Goal: Task Accomplishment & Management: Manage account settings

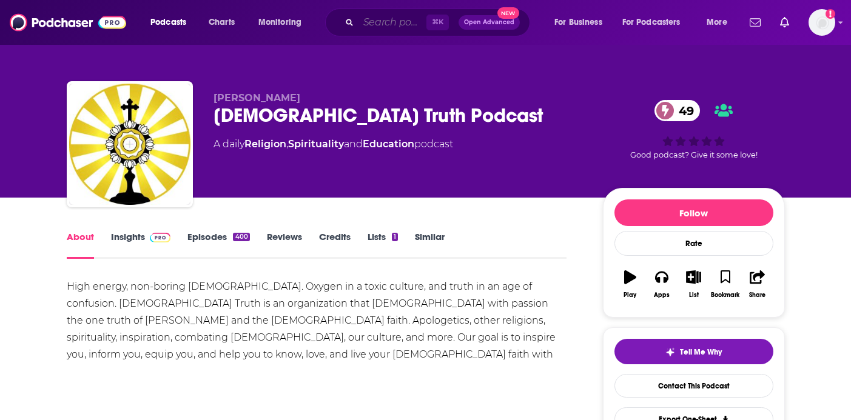
click at [396, 16] on input "Search podcasts, credits, & more..." at bounding box center [393, 22] width 68 height 19
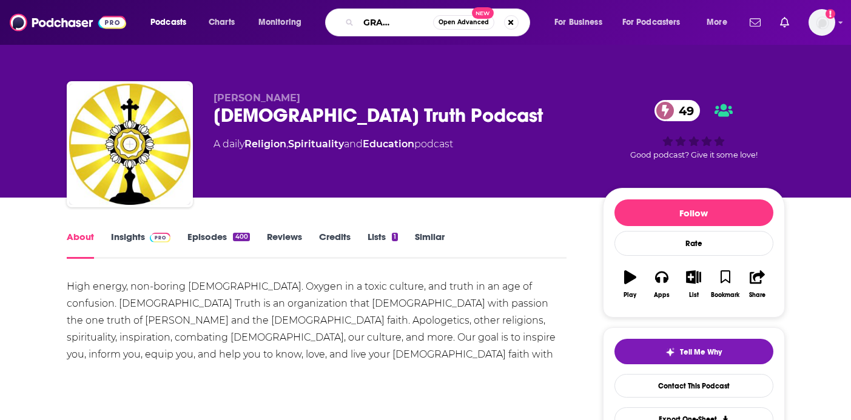
type input "[DEMOGRAPHIC_DATA] Men Leaders"
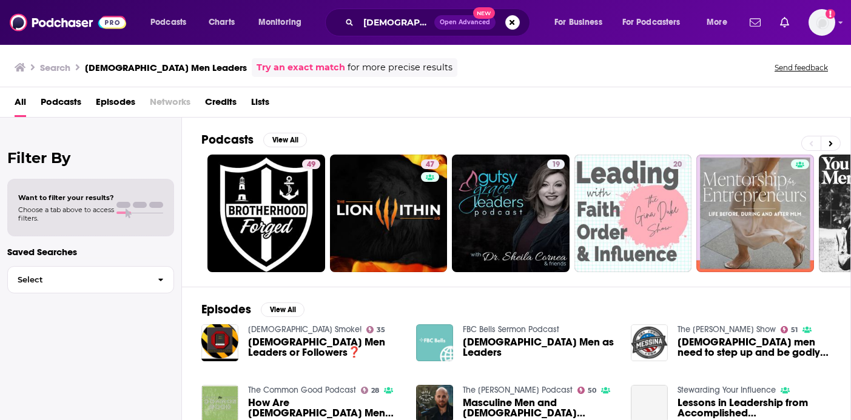
click at [63, 90] on div "All Podcasts Episodes Networks Credits Lists" at bounding box center [425, 102] width 851 height 30
click at [71, 100] on span "Podcasts" at bounding box center [61, 104] width 41 height 25
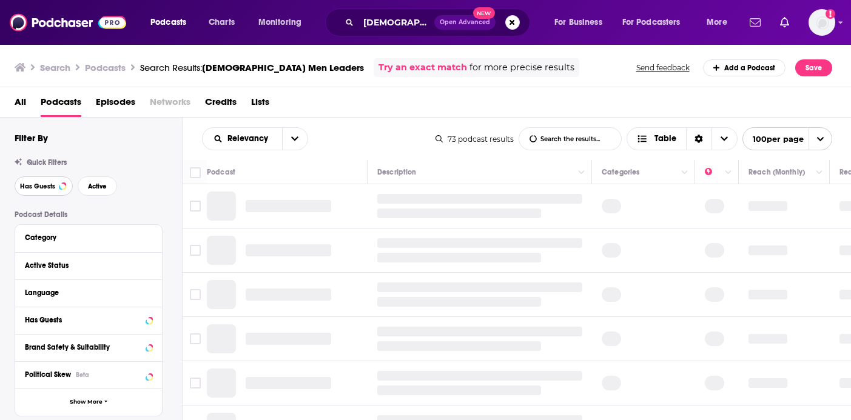
click at [50, 190] on span "Has Guests" at bounding box center [37, 186] width 35 height 7
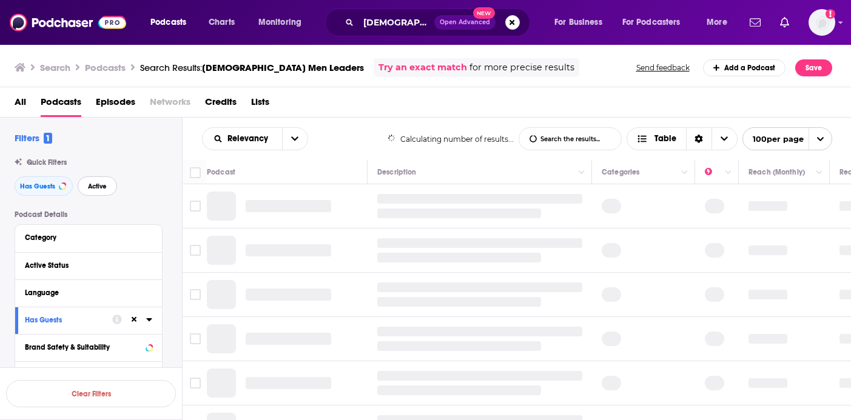
click at [103, 191] on button "Active" at bounding box center [97, 186] width 39 height 19
click at [89, 237] on div "Category" at bounding box center [81, 238] width 113 height 8
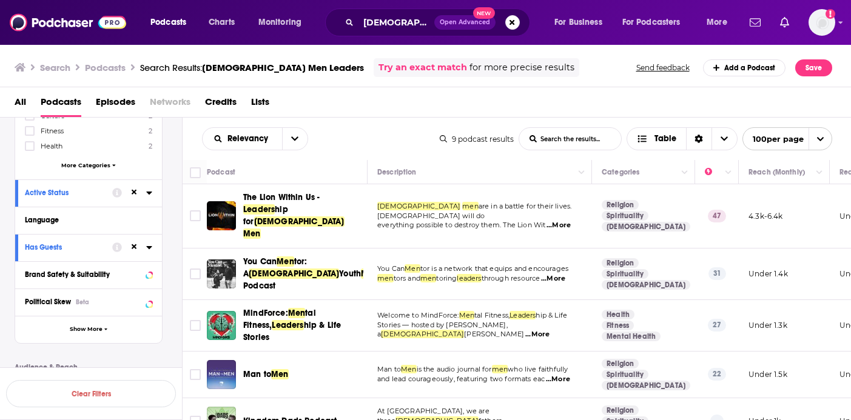
scroll to position [245, 0]
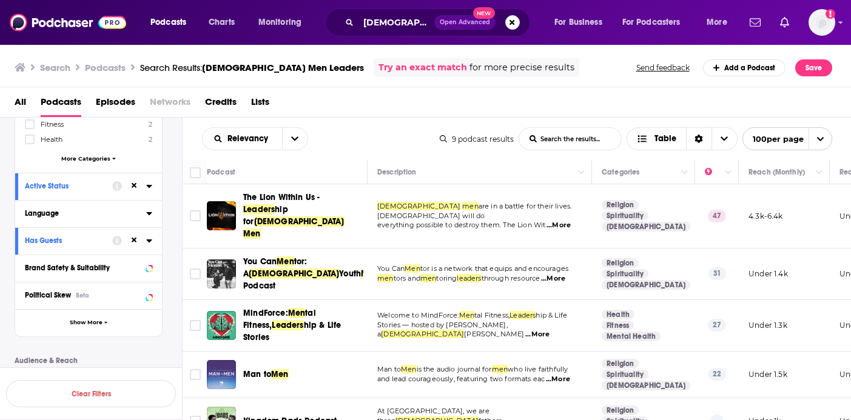
click at [93, 206] on button "Language" at bounding box center [85, 213] width 121 height 15
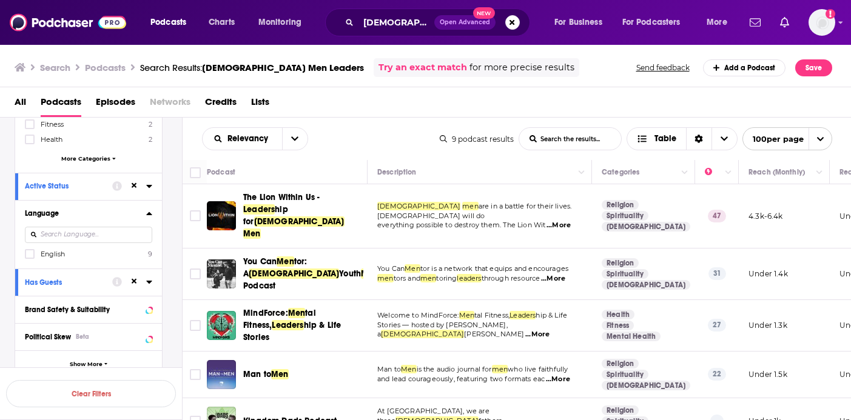
click at [51, 254] on span "English" at bounding box center [53, 254] width 24 height 8
click at [30, 258] on input "multiSelectOption-en-0" at bounding box center [30, 258] width 0 height 0
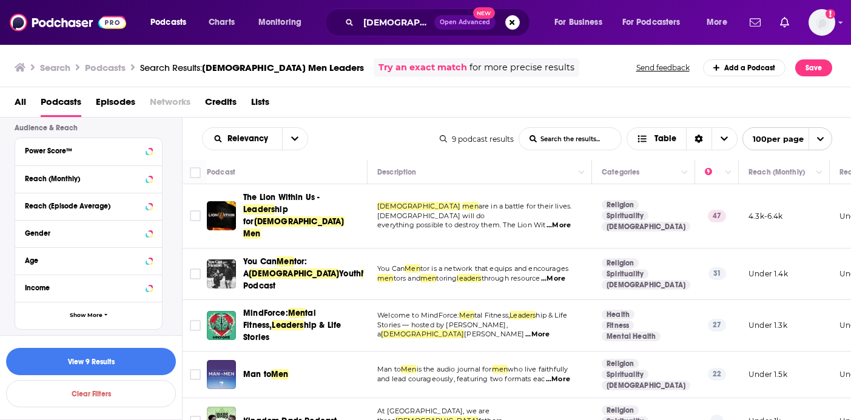
scroll to position [519, 0]
click at [87, 363] on button "View 9 Results" at bounding box center [91, 361] width 170 height 27
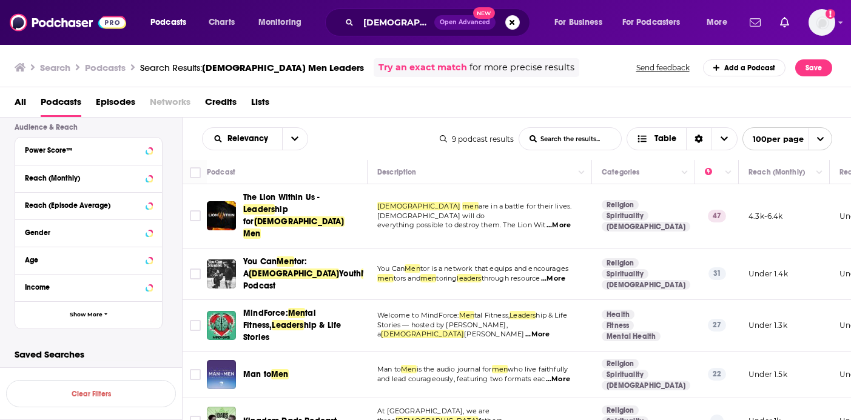
click at [561, 221] on span "...More" at bounding box center [559, 226] width 24 height 10
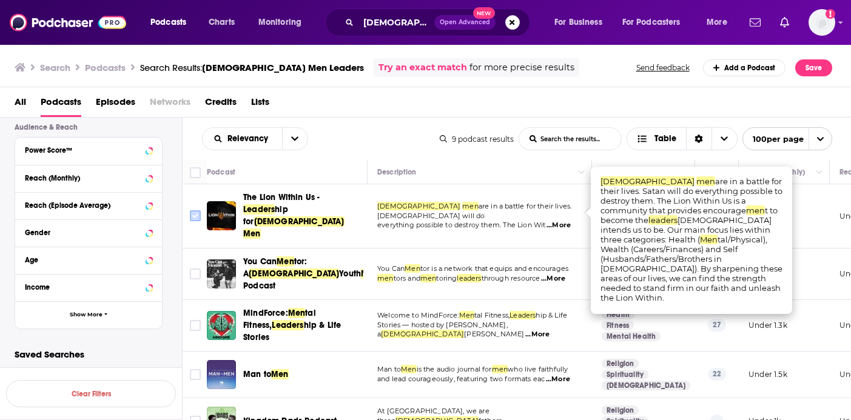
click at [192, 211] on input "Toggle select row" at bounding box center [195, 216] width 11 height 11
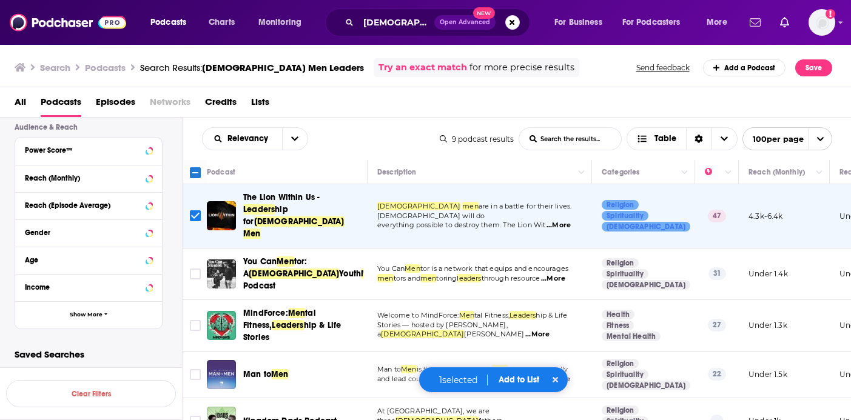
click at [560, 274] on span "...More" at bounding box center [553, 279] width 24 height 10
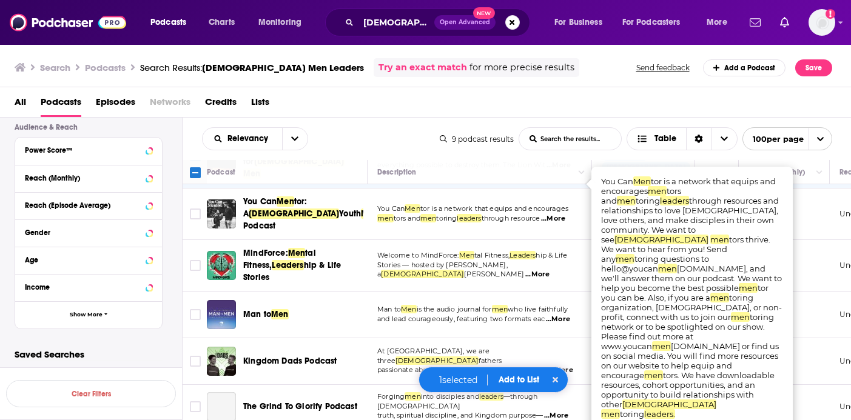
scroll to position [80, 0]
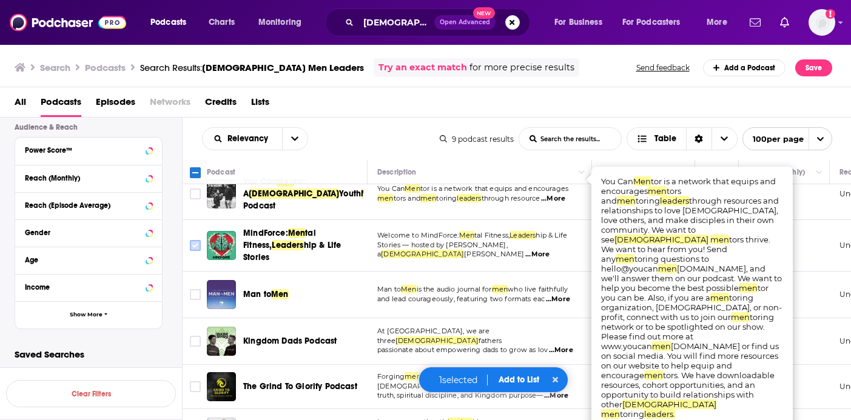
click at [197, 240] on input "Toggle select row" at bounding box center [195, 245] width 11 height 11
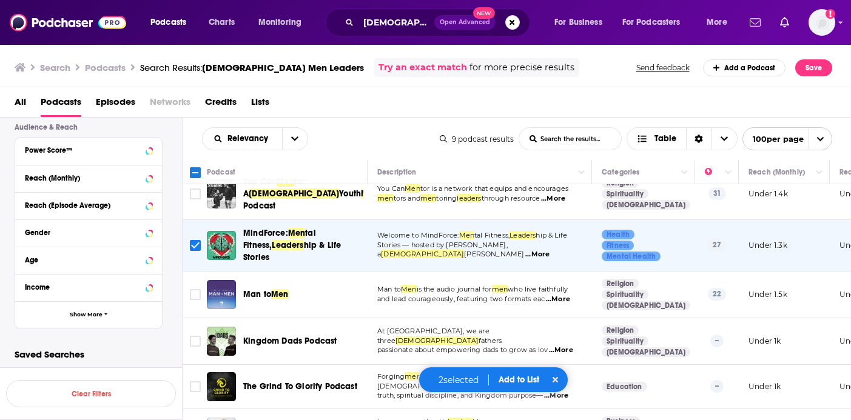
click at [550, 250] on span "...More" at bounding box center [537, 255] width 24 height 10
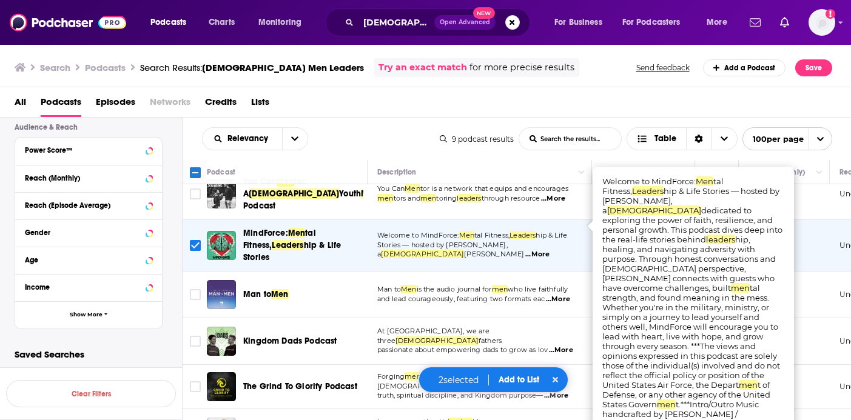
click at [565, 295] on span "...More" at bounding box center [558, 300] width 24 height 10
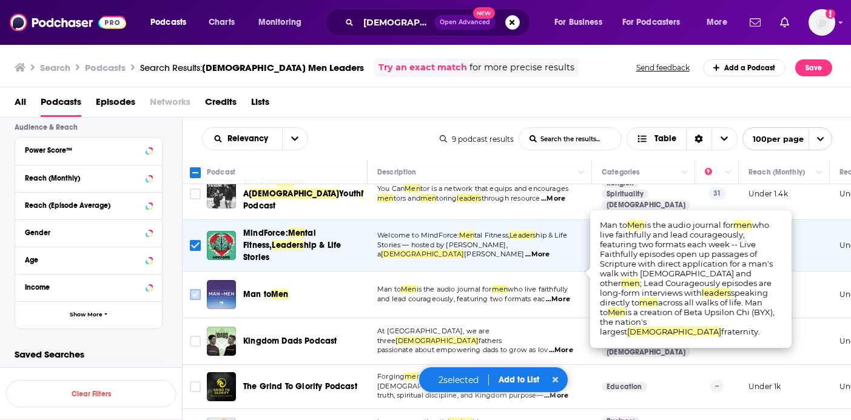
click at [200, 289] on input "Toggle select row" at bounding box center [195, 294] width 11 height 11
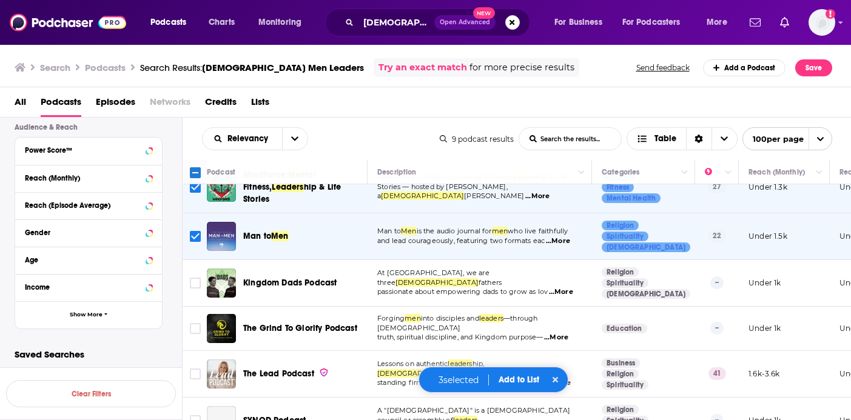
scroll to position [153, 0]
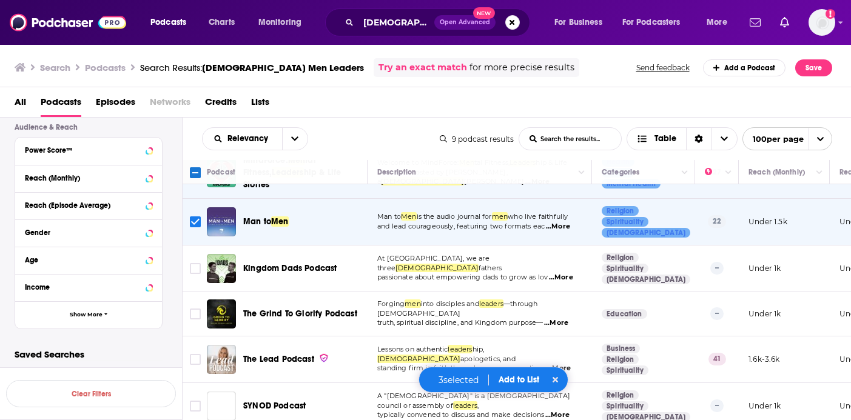
click at [567, 273] on span "...More" at bounding box center [561, 278] width 24 height 10
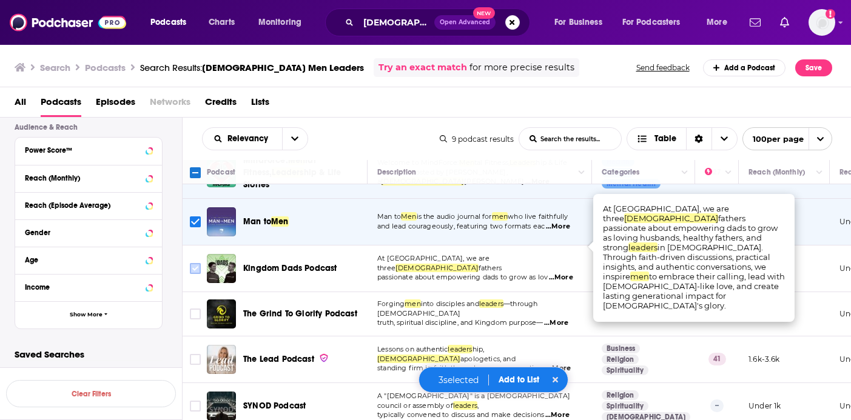
click at [194, 263] on input "Toggle select row" at bounding box center [195, 268] width 11 height 11
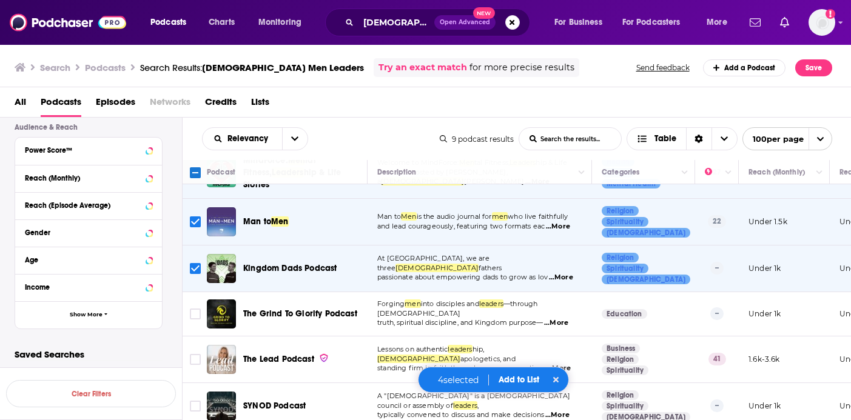
click at [565, 319] on span "...More" at bounding box center [556, 324] width 24 height 10
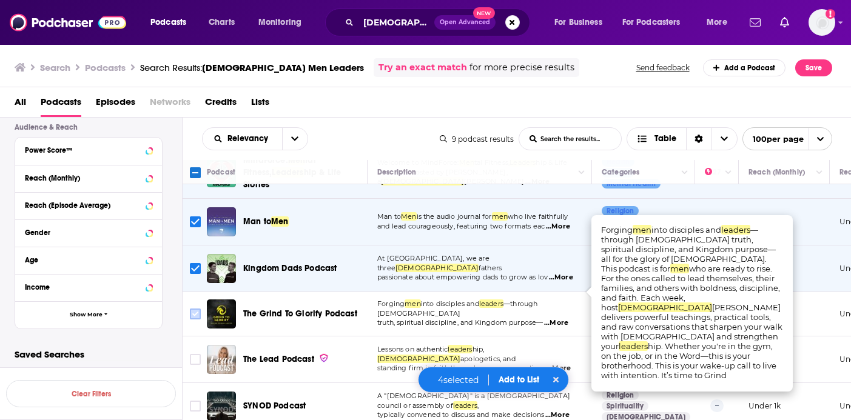
click at [191, 309] on input "Toggle select row" at bounding box center [195, 314] width 11 height 11
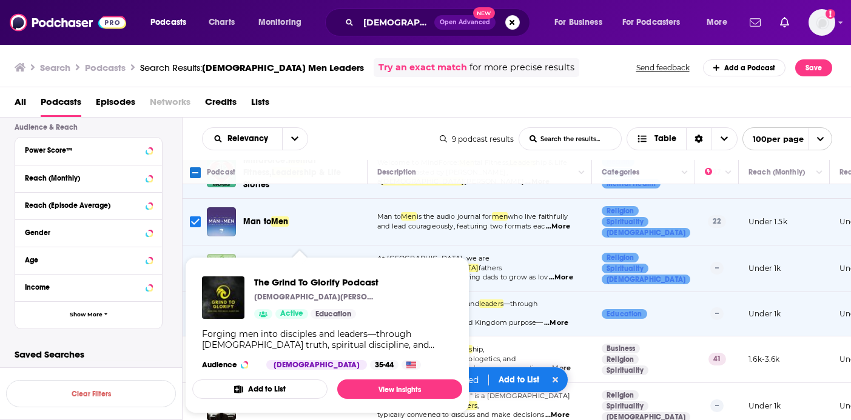
scroll to position [177, 0]
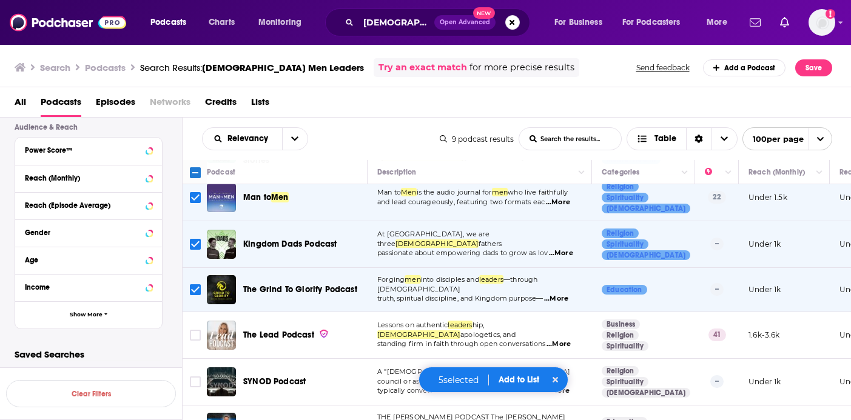
click at [560, 340] on span "...More" at bounding box center [559, 345] width 24 height 10
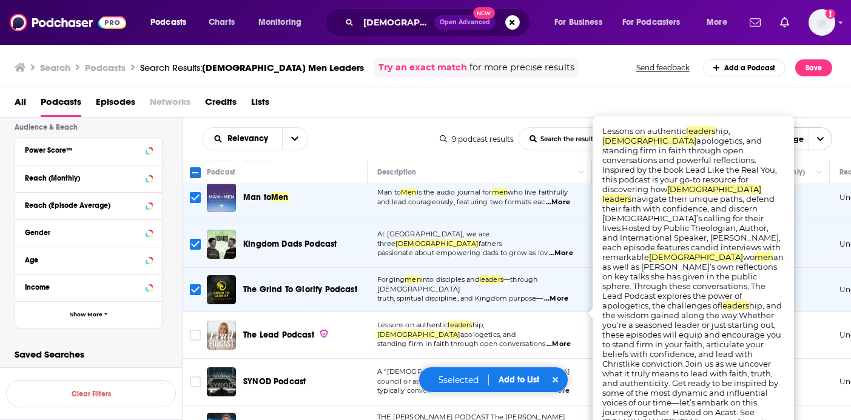
click at [564, 340] on span "...More" at bounding box center [559, 345] width 24 height 10
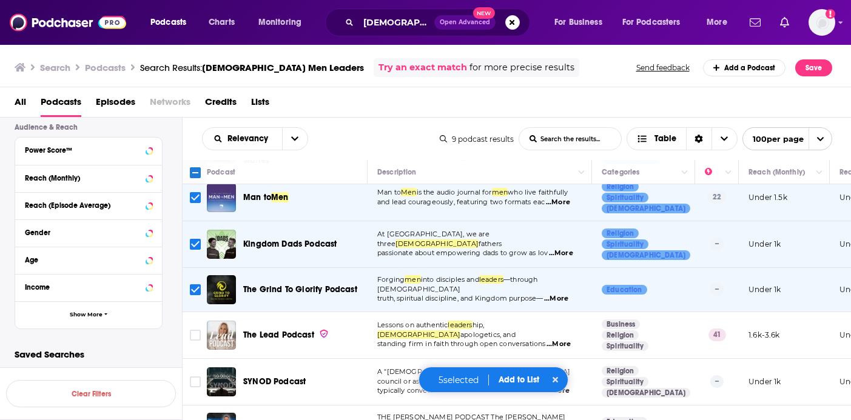
click at [555, 312] on td "Lessons on authentic leaders hip, [DEMOGRAPHIC_DATA] apologetics, and standing …" at bounding box center [480, 335] width 224 height 47
click at [566, 340] on span "...More" at bounding box center [559, 345] width 24 height 10
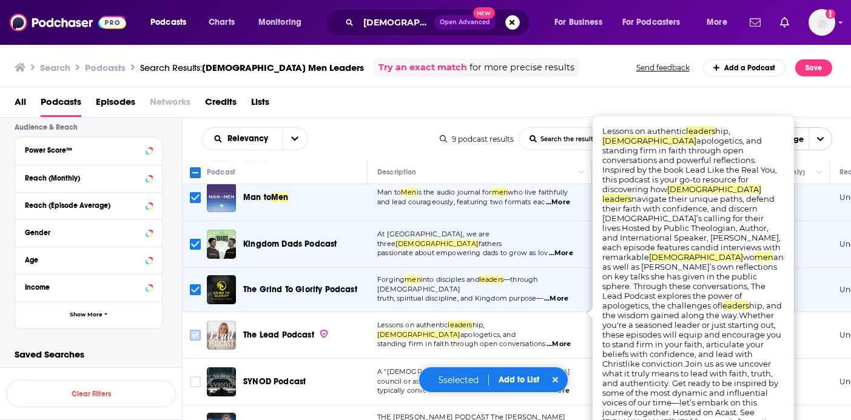
click at [197, 330] on input "Toggle select row" at bounding box center [195, 335] width 11 height 11
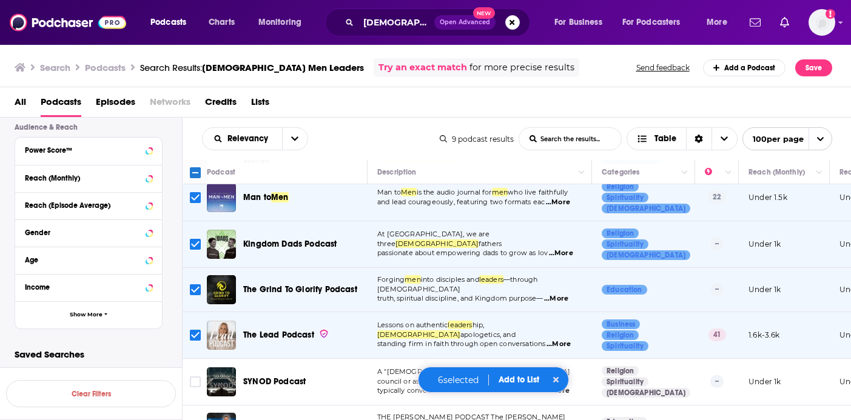
click at [563, 386] on span "...More" at bounding box center [557, 391] width 24 height 10
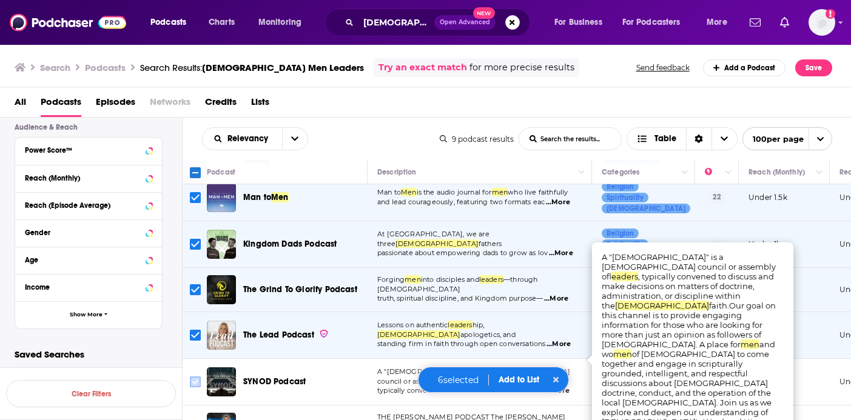
click at [194, 377] on input "Toggle select row" at bounding box center [195, 382] width 11 height 11
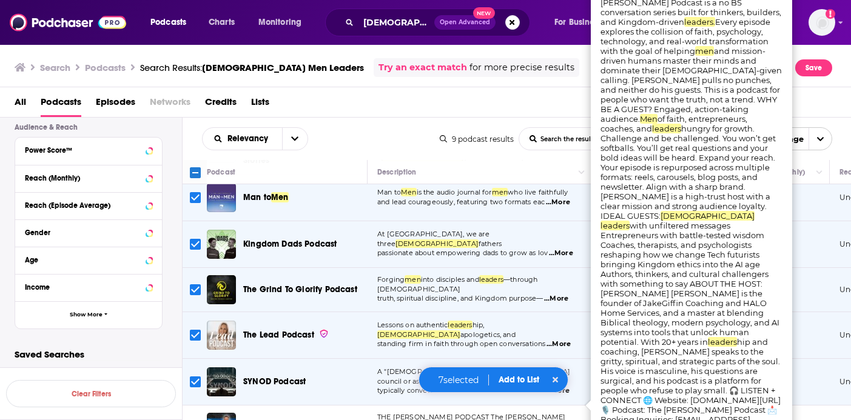
click at [202, 420] on icon "Toggle select row" at bounding box center [195, 427] width 15 height 15
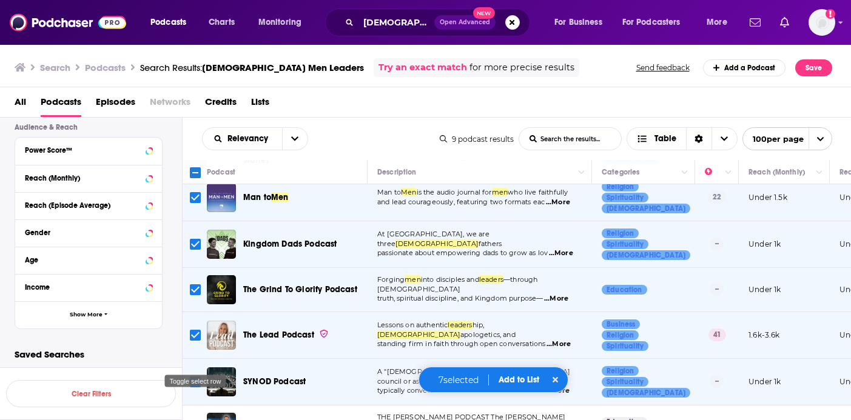
click at [195, 420] on input "Toggle select row" at bounding box center [195, 427] width 11 height 11
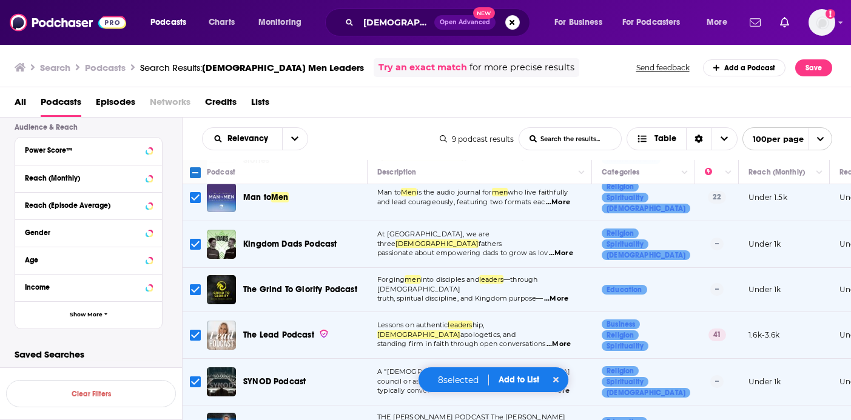
click at [522, 379] on button "Add to List" at bounding box center [519, 380] width 60 height 10
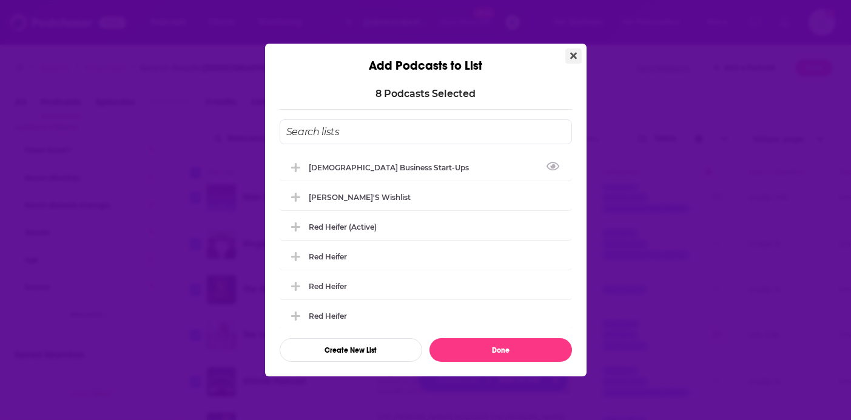
click at [573, 55] on icon "Close" at bounding box center [573, 56] width 7 height 7
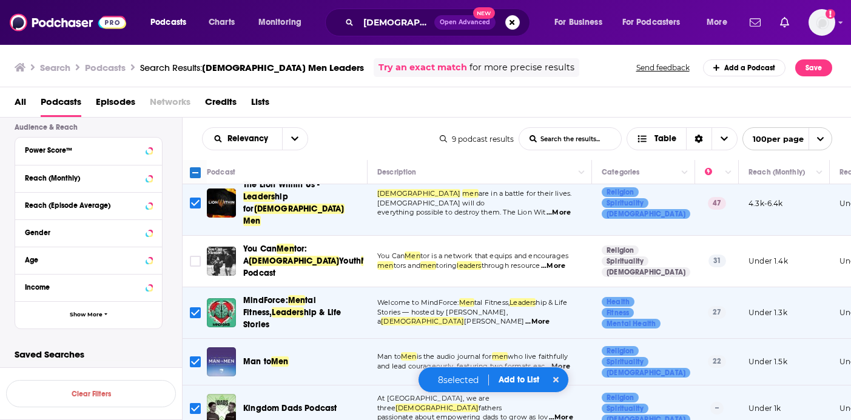
scroll to position [0, 0]
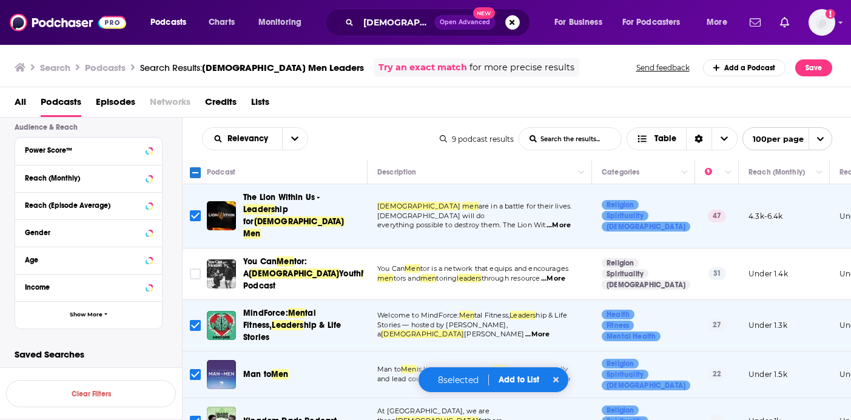
click at [530, 380] on button "Add to List" at bounding box center [519, 380] width 60 height 10
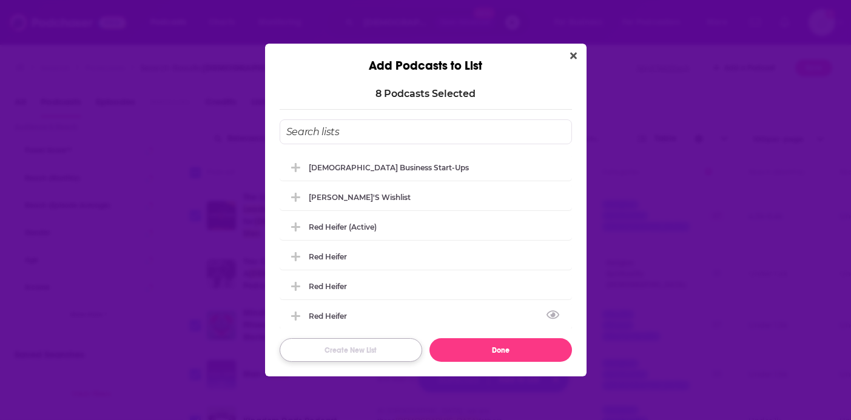
click at [380, 342] on button "Create New List" at bounding box center [351, 351] width 143 height 24
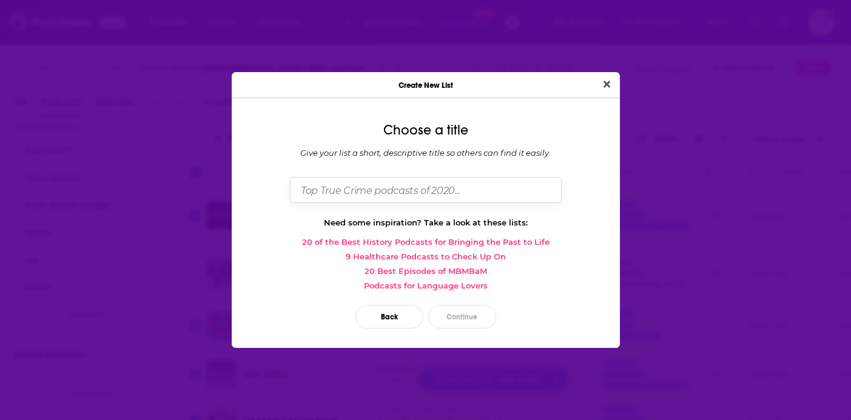
click at [399, 200] on input "Dialog" at bounding box center [426, 190] width 272 height 26
type input "[DEMOGRAPHIC_DATA] Men Leaders"
click at [463, 314] on button "Continue" at bounding box center [462, 317] width 68 height 24
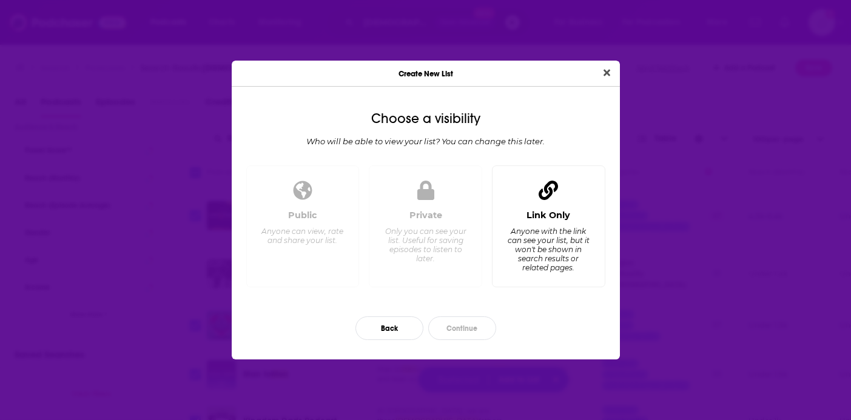
click at [531, 253] on div "Anyone with the link can see your list, but it won't be shown in search results…" at bounding box center [548, 250] width 83 height 46
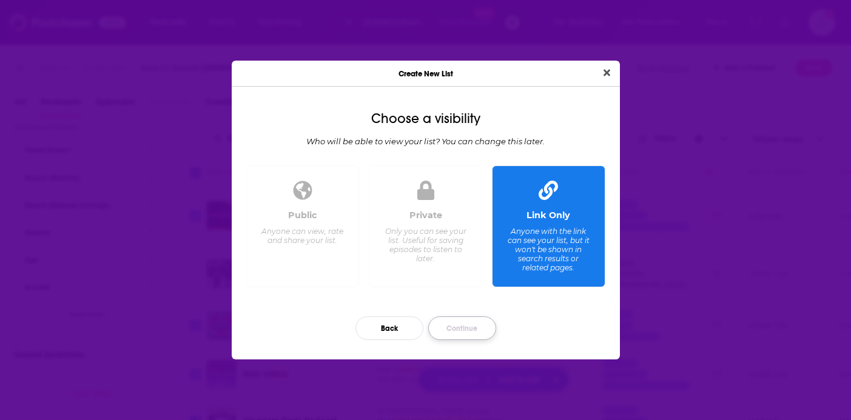
click at [476, 332] on button "Continue" at bounding box center [462, 329] width 68 height 24
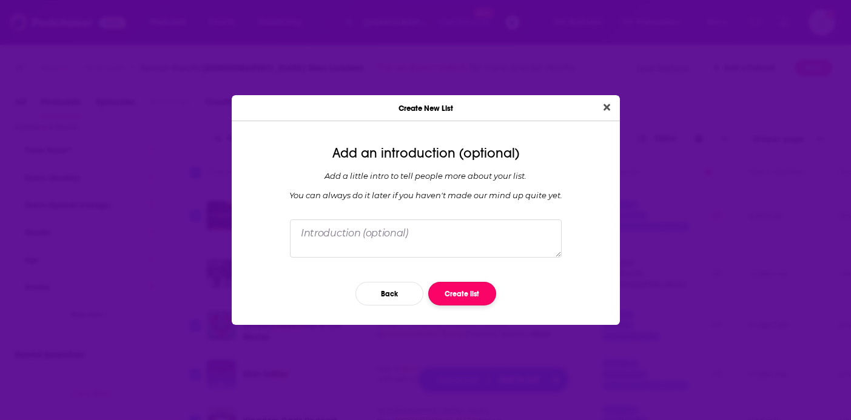
click at [477, 284] on button "Create list" at bounding box center [462, 294] width 68 height 24
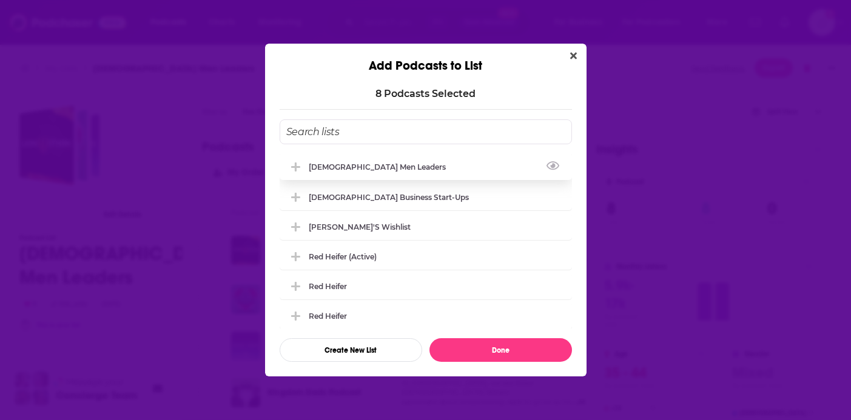
click at [405, 166] on div "[DEMOGRAPHIC_DATA] Men Leaders" at bounding box center [426, 166] width 292 height 27
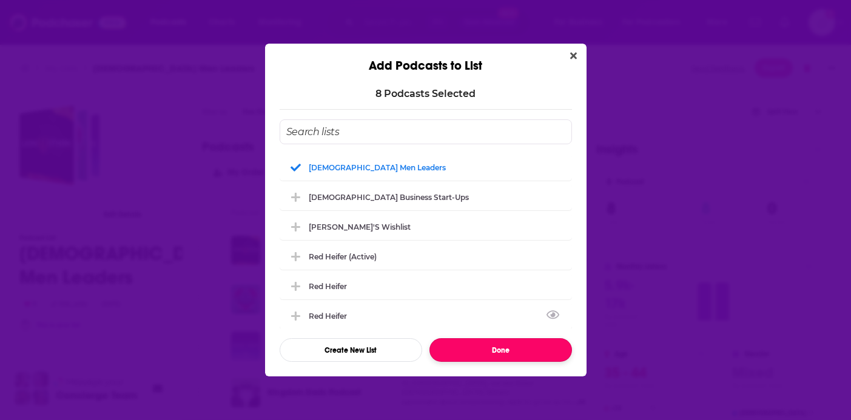
click at [486, 351] on button "Done" at bounding box center [501, 351] width 143 height 24
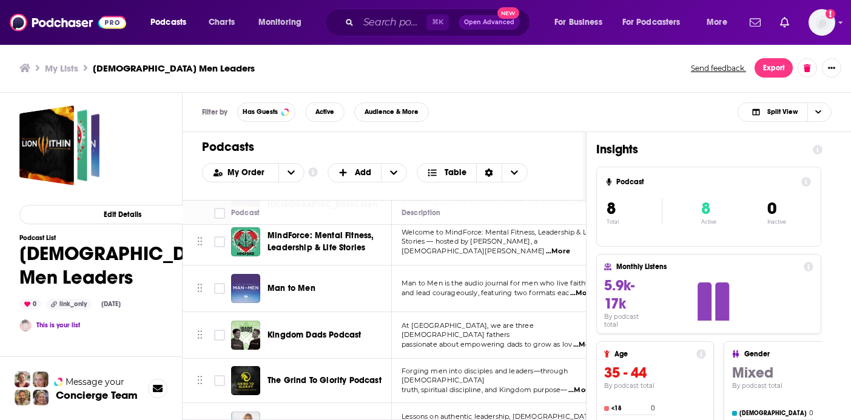
scroll to position [64, 0]
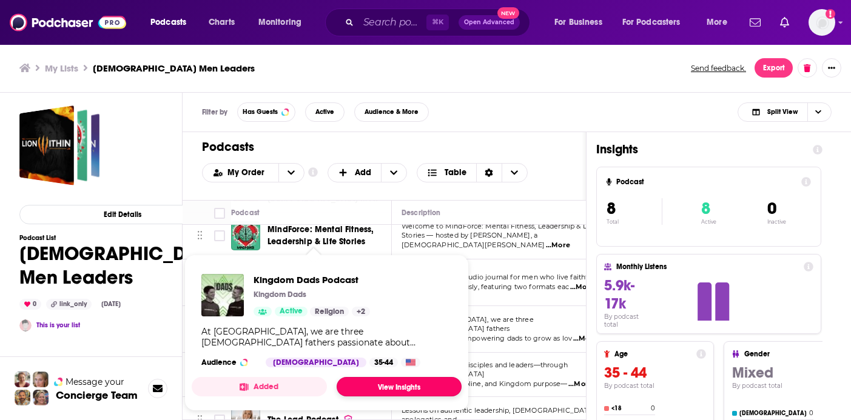
click at [380, 389] on link "View Insights" at bounding box center [399, 386] width 125 height 19
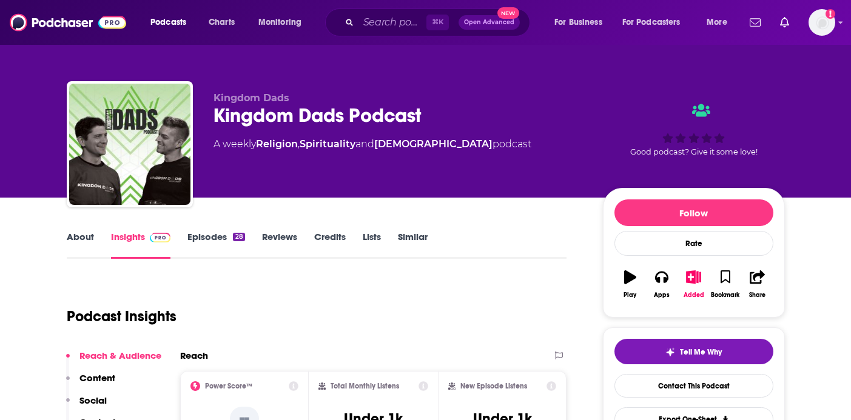
click at [414, 242] on link "Similar" at bounding box center [413, 245] width 30 height 28
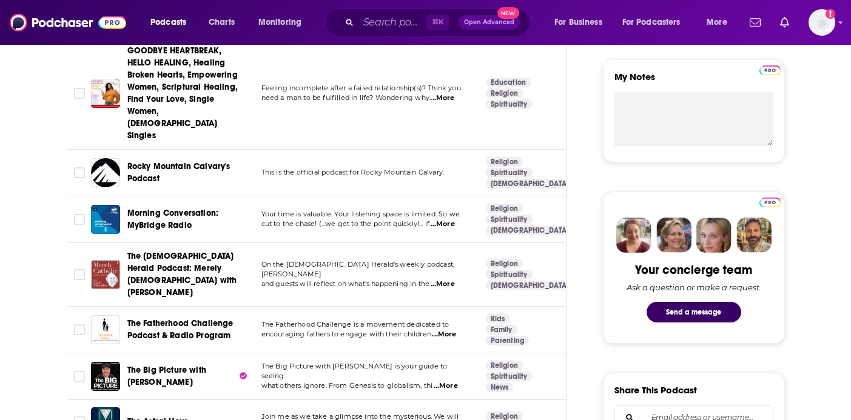
scroll to position [437, 0]
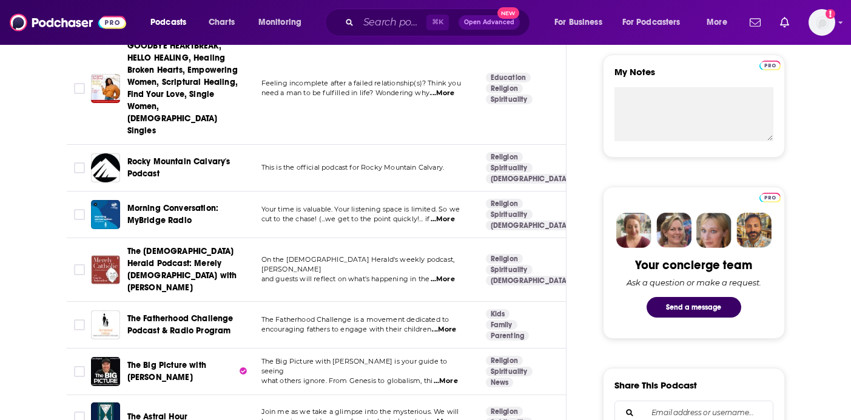
click at [450, 275] on span "...More" at bounding box center [443, 280] width 24 height 10
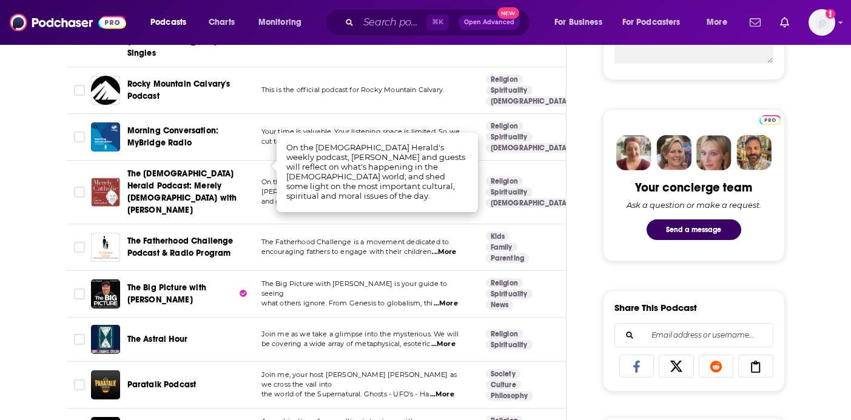
scroll to position [522, 0]
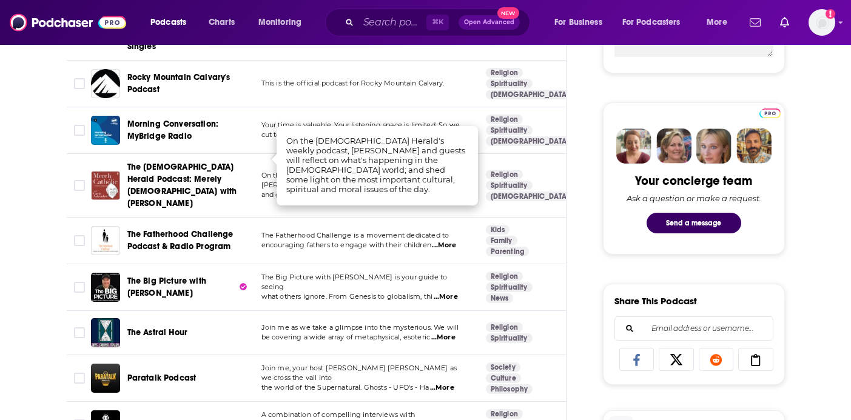
click at [451, 241] on span "...More" at bounding box center [444, 246] width 24 height 10
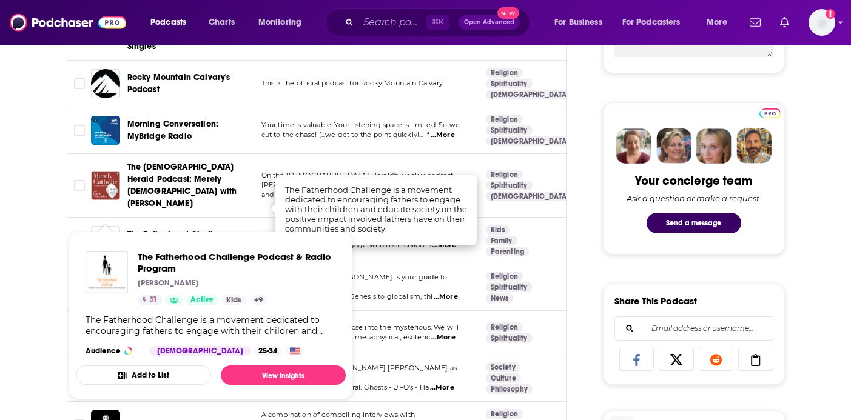
click at [80, 235] on input "Toggle select row" at bounding box center [79, 240] width 11 height 11
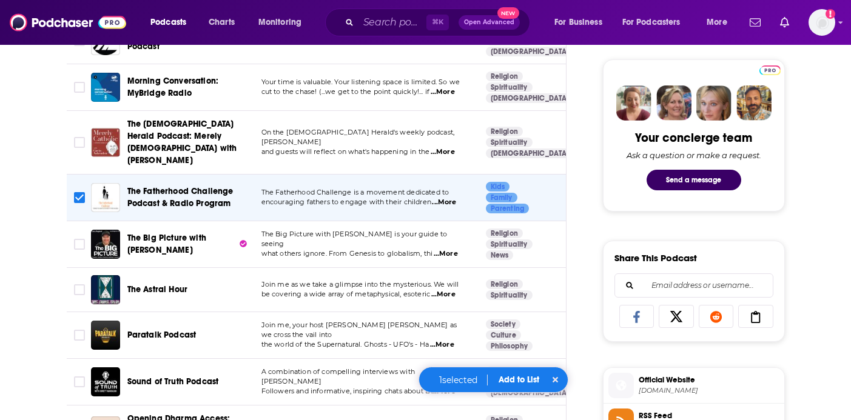
scroll to position [568, 0]
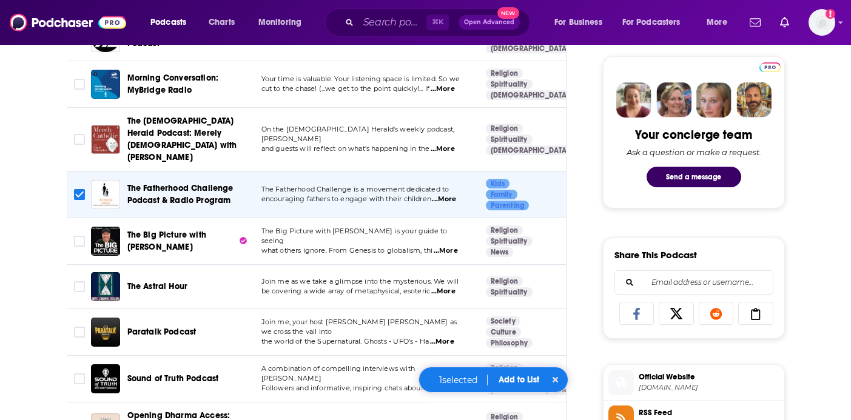
click at [450, 246] on span "...More" at bounding box center [446, 251] width 24 height 10
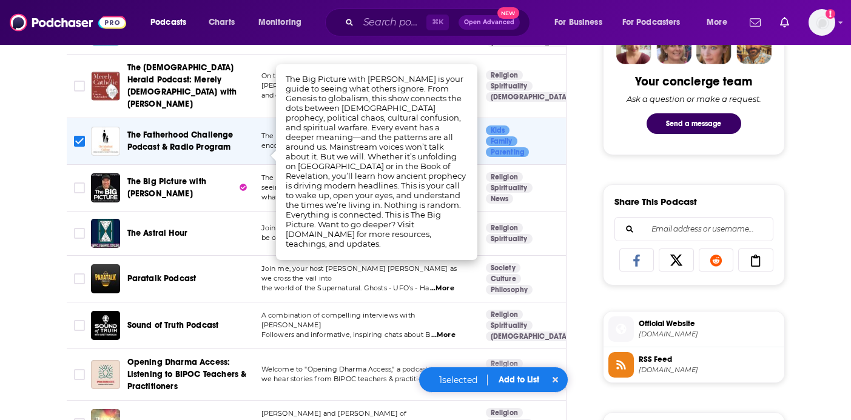
scroll to position [622, 0]
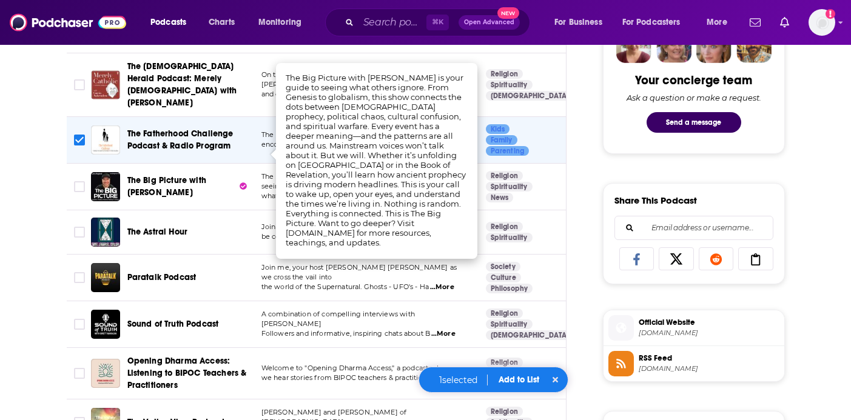
click at [223, 226] on div "The Astral Hour" at bounding box center [190, 232] width 126 height 12
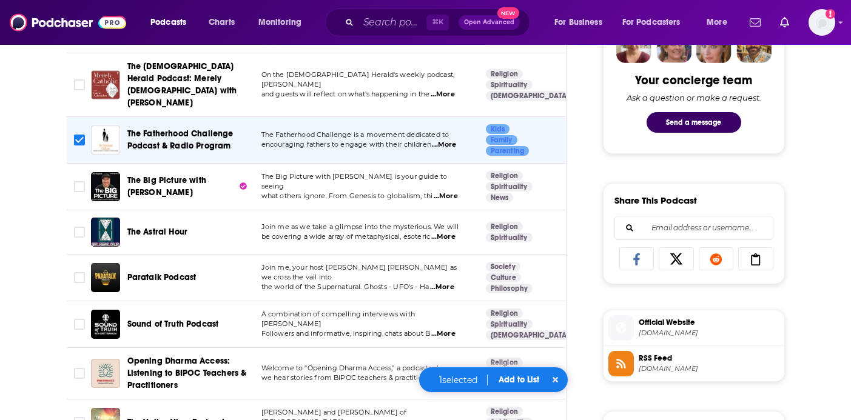
click at [440, 329] on span "...More" at bounding box center [443, 334] width 24 height 10
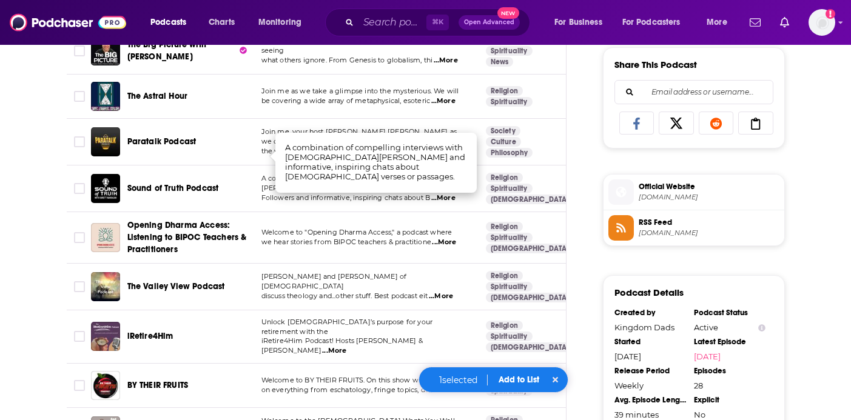
scroll to position [772, 0]
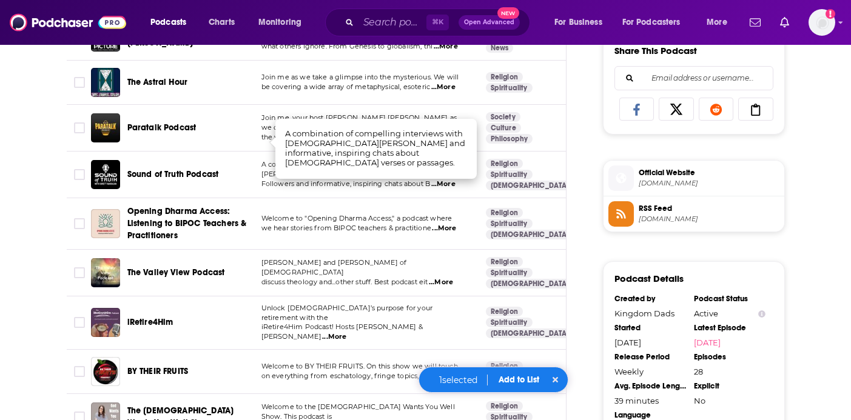
click at [346, 332] on span "...More" at bounding box center [334, 337] width 24 height 10
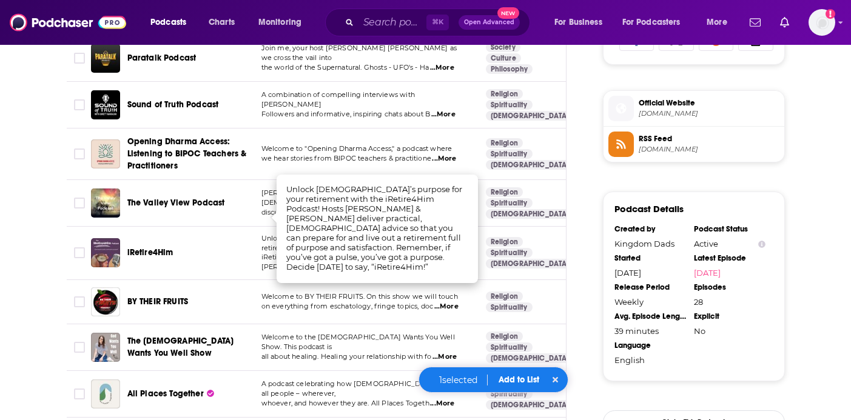
scroll to position [847, 0]
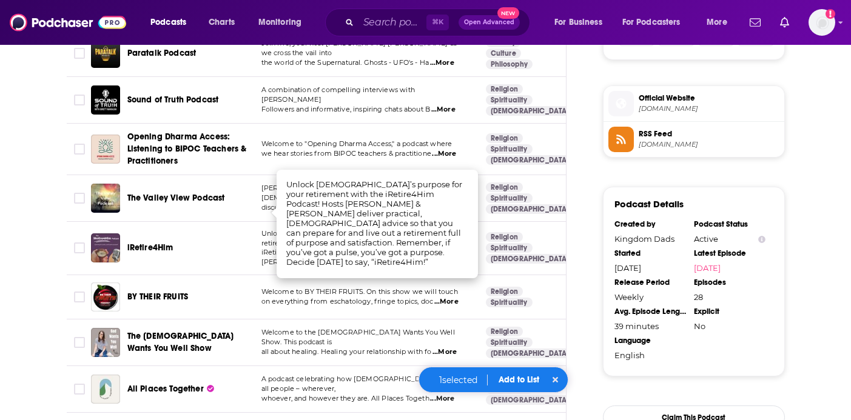
click at [451, 348] on span "...More" at bounding box center [445, 353] width 24 height 10
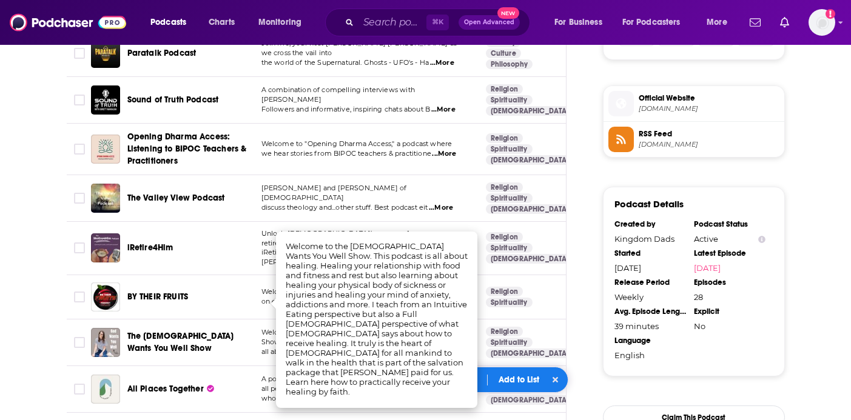
click at [531, 379] on button "Add to List" at bounding box center [519, 380] width 60 height 10
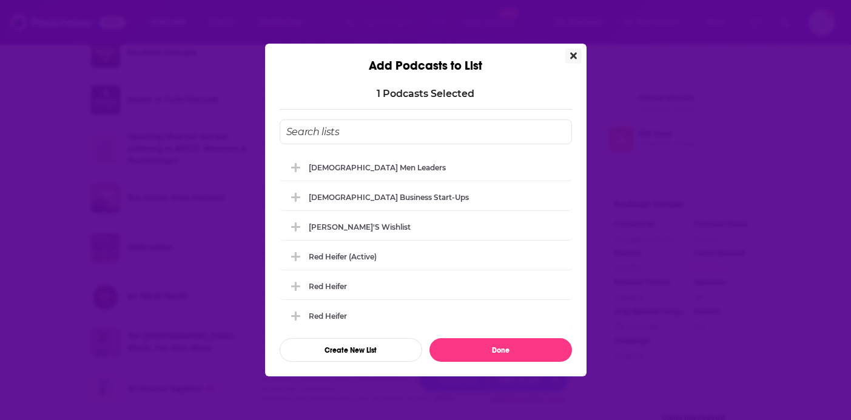
scroll to position [0, 0]
click at [390, 164] on div "[DEMOGRAPHIC_DATA] Men Leaders" at bounding box center [381, 167] width 144 height 9
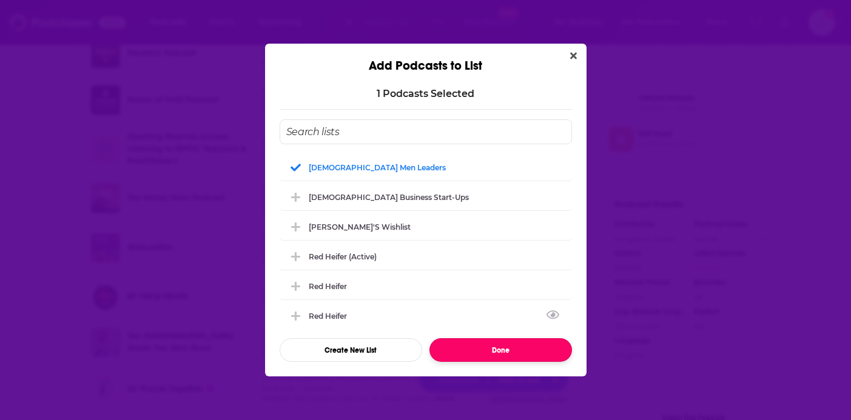
click at [474, 357] on button "Done" at bounding box center [501, 351] width 143 height 24
checkbox input "false"
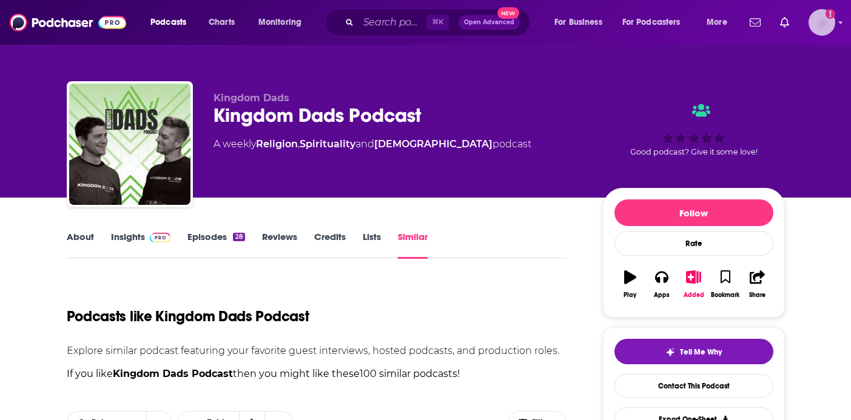
click at [824, 21] on img "Logged in as antonettefrontgate" at bounding box center [822, 22] width 27 height 27
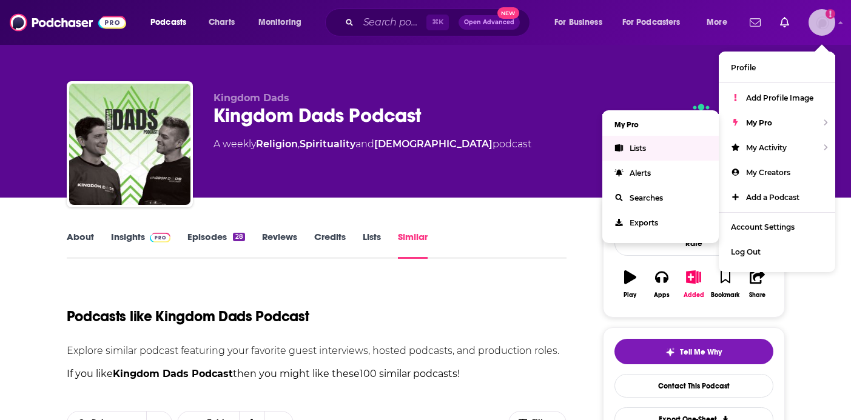
click at [651, 147] on link "Lists" at bounding box center [660, 148] width 116 height 25
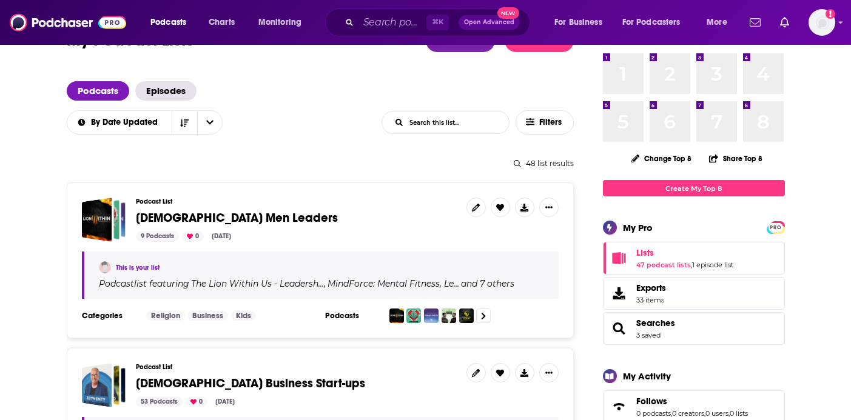
scroll to position [46, 0]
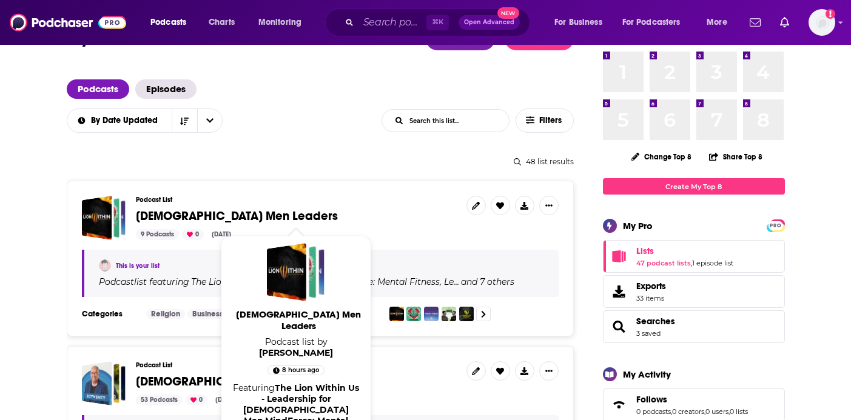
click at [224, 214] on span "[DEMOGRAPHIC_DATA] Men Leaders" at bounding box center [237, 216] width 202 height 15
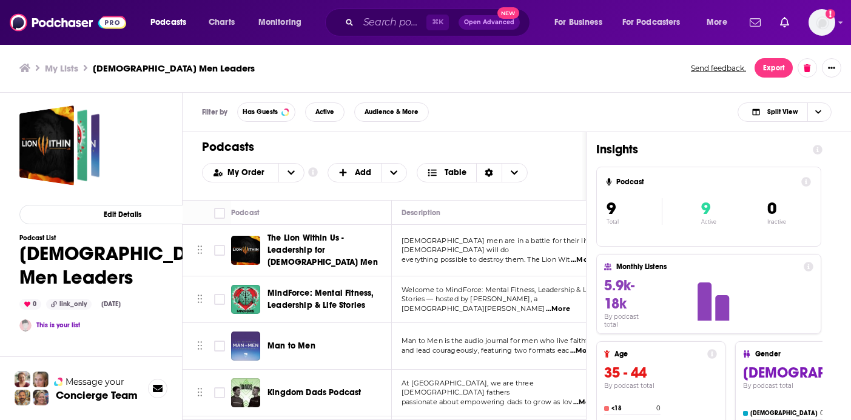
click at [418, 255] on span "everything possible to destroy them. The Lion Wit" at bounding box center [486, 259] width 168 height 8
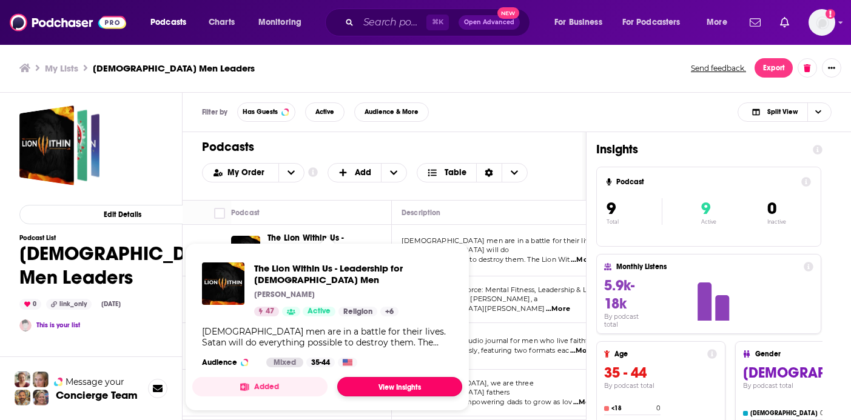
click at [383, 394] on link "View Insights" at bounding box center [399, 386] width 125 height 19
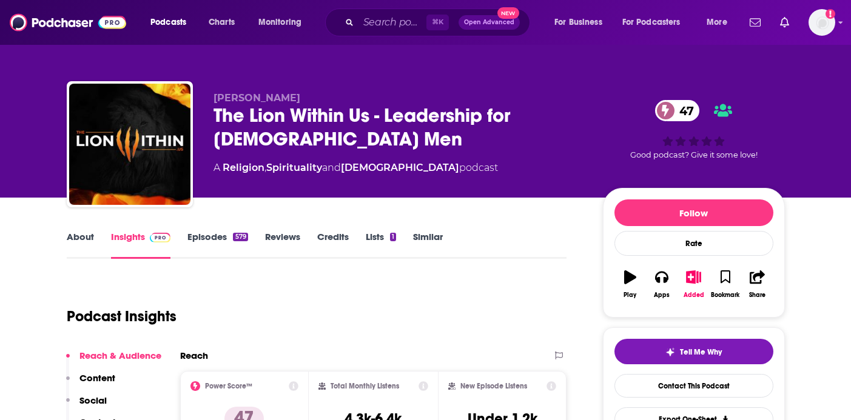
click at [425, 239] on link "Similar" at bounding box center [428, 245] width 30 height 28
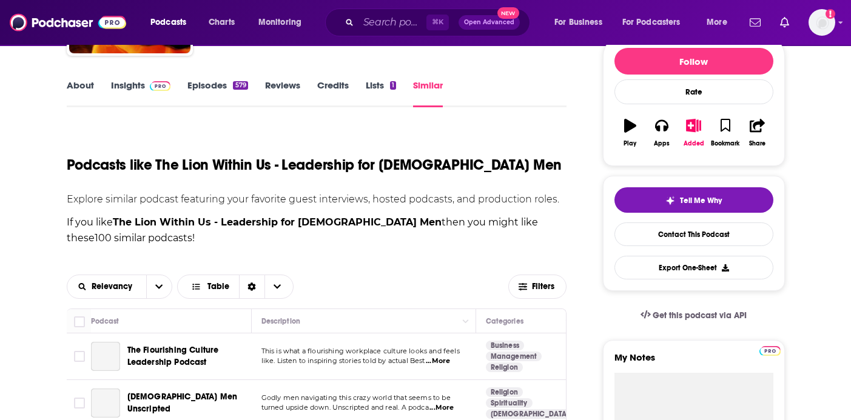
scroll to position [269, 0]
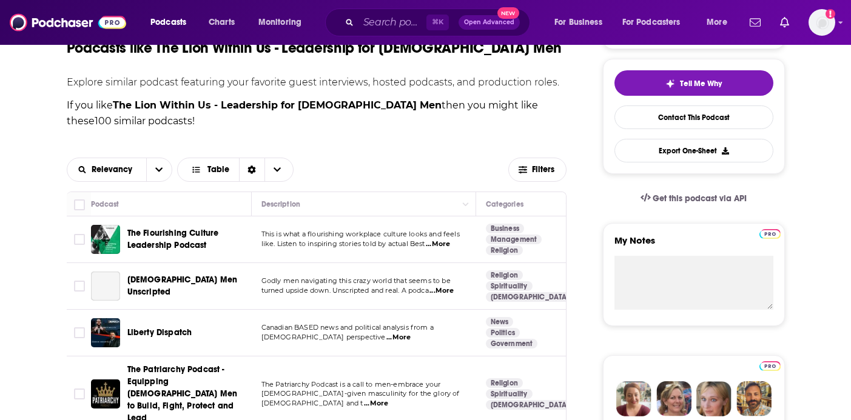
click at [447, 246] on span "...More" at bounding box center [438, 245] width 24 height 10
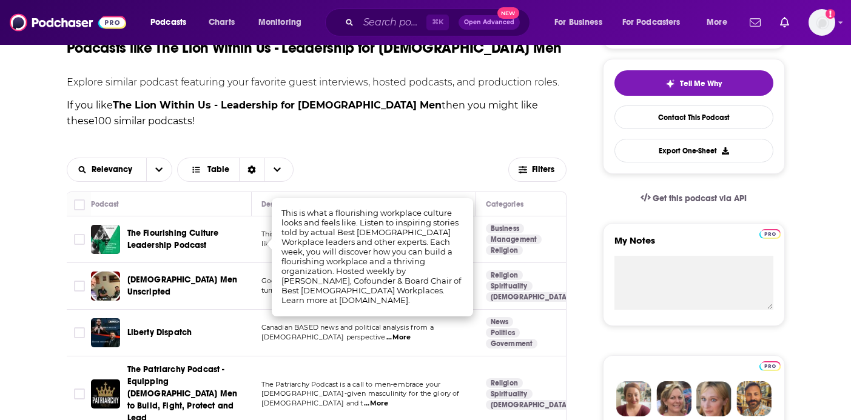
click at [189, 297] on div "[DEMOGRAPHIC_DATA] Men Unscripted" at bounding box center [190, 286] width 126 height 29
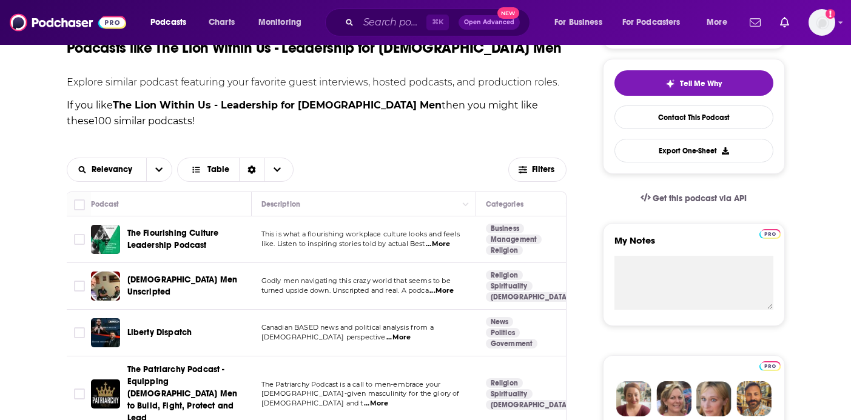
click at [449, 291] on span "...More" at bounding box center [442, 291] width 24 height 10
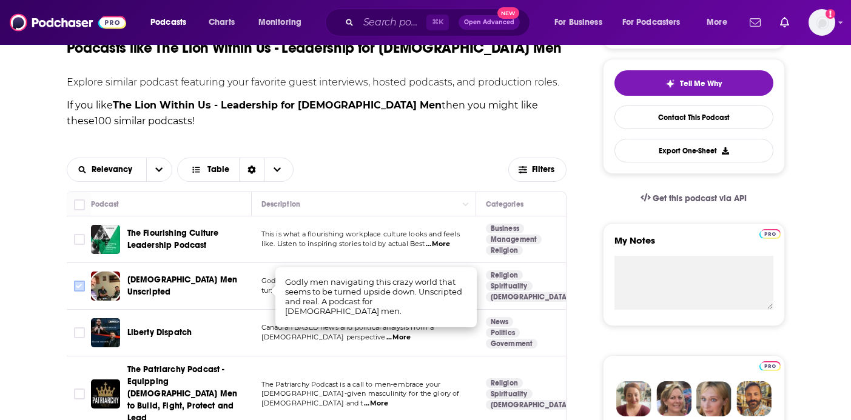
click at [77, 285] on input "Toggle select row" at bounding box center [79, 286] width 11 height 11
checkbox input "true"
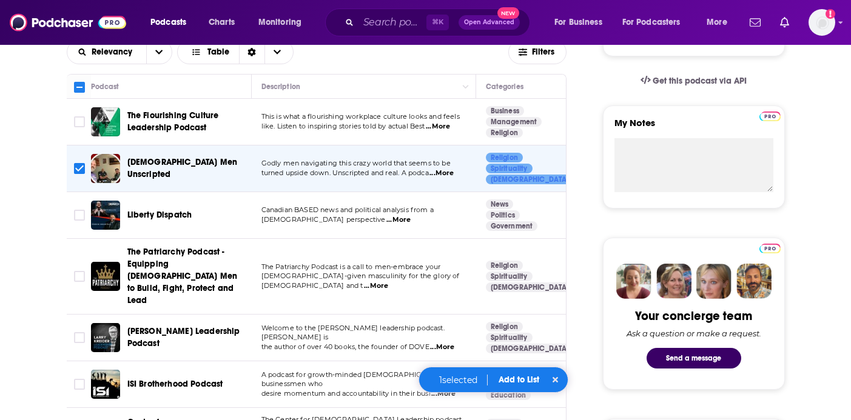
scroll to position [392, 0]
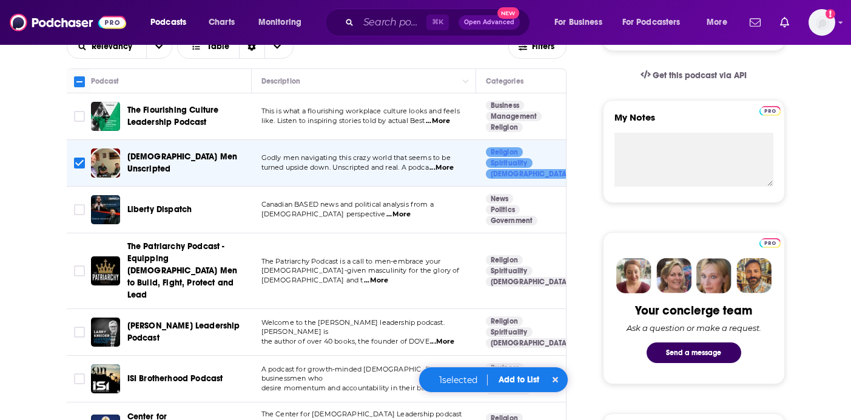
click at [386, 214] on span "...More" at bounding box center [398, 215] width 24 height 10
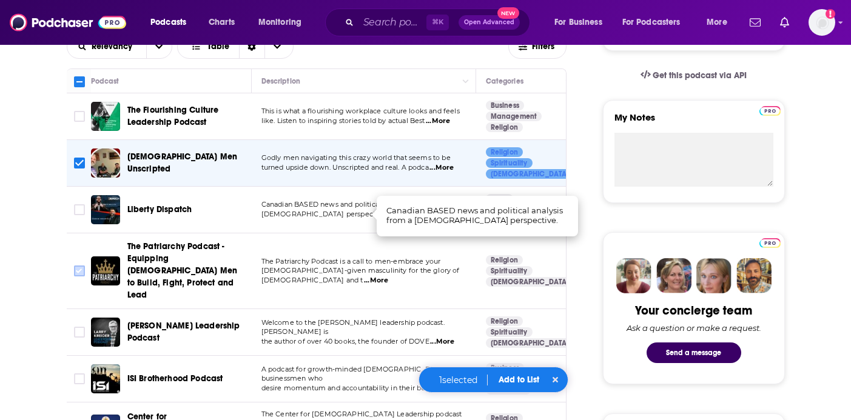
click at [81, 266] on input "Toggle select row" at bounding box center [79, 271] width 11 height 11
checkbox input "true"
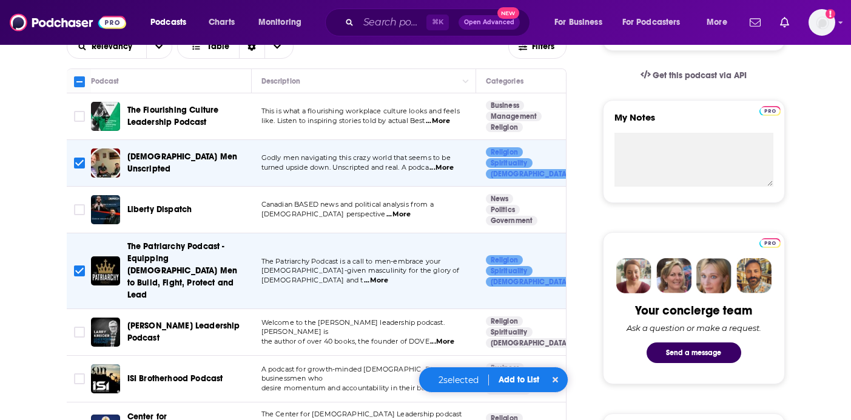
click at [449, 337] on span "...More" at bounding box center [442, 342] width 24 height 10
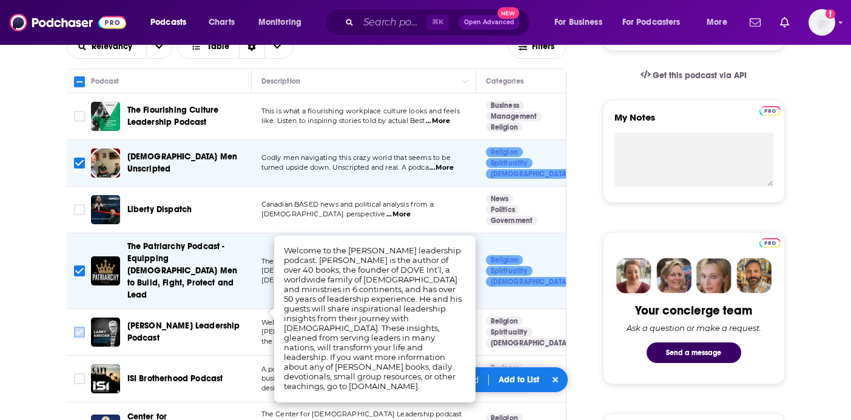
click at [81, 327] on input "Toggle select row" at bounding box center [79, 332] width 11 height 11
checkbox input "true"
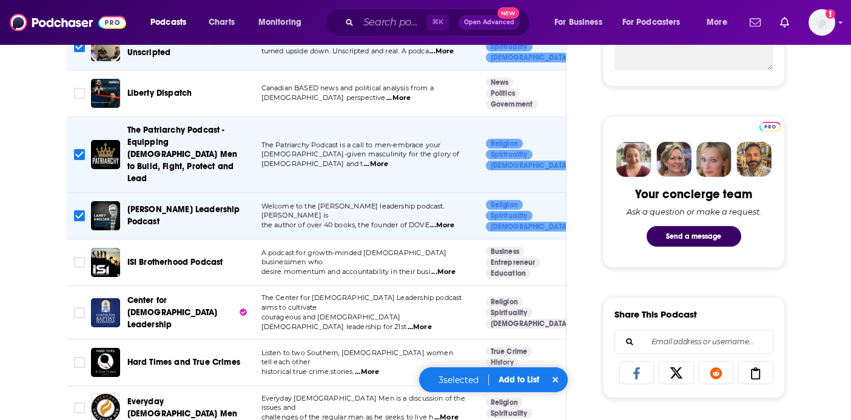
scroll to position [509, 0]
click at [448, 267] on span "...More" at bounding box center [443, 272] width 24 height 10
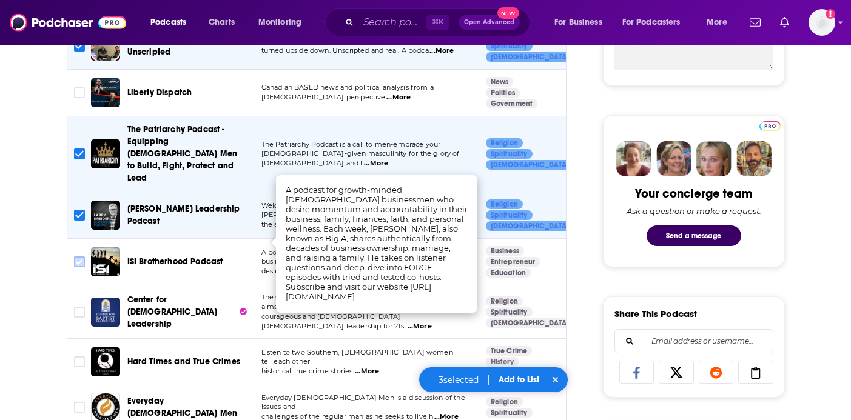
click at [80, 257] on input "Toggle select row" at bounding box center [79, 262] width 11 height 11
checkbox input "true"
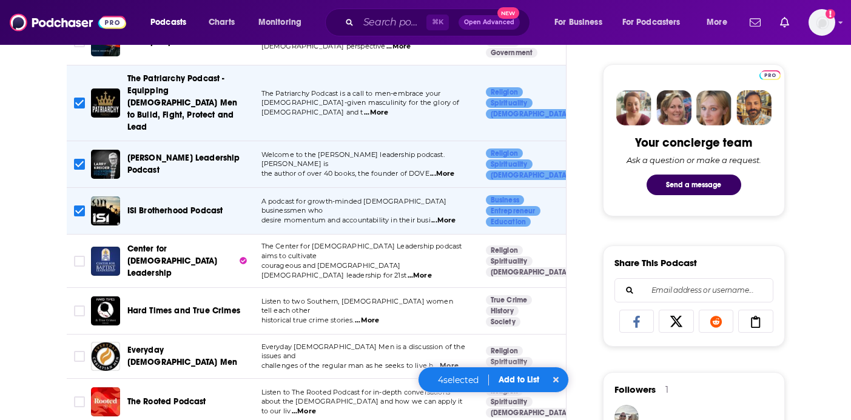
scroll to position [561, 0]
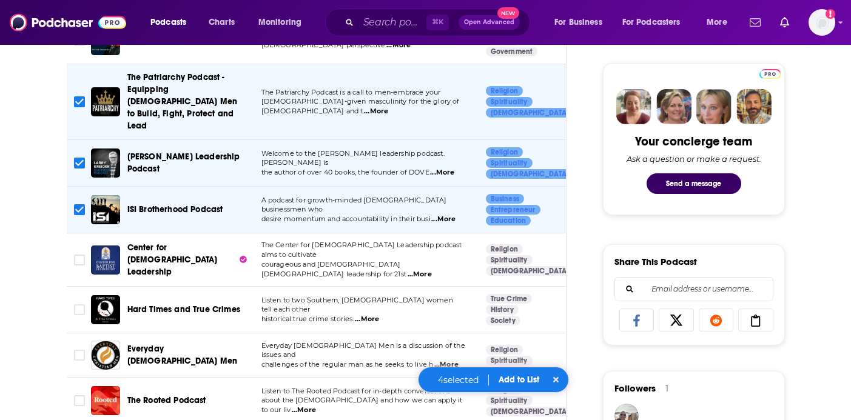
click at [372, 315] on span "...More" at bounding box center [367, 320] width 24 height 10
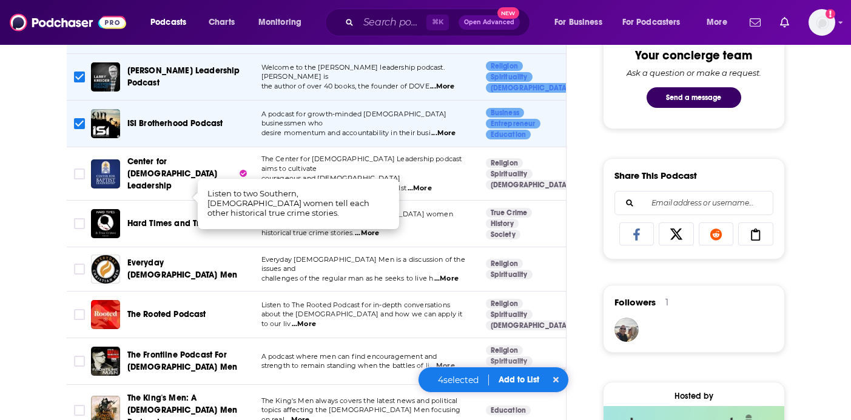
scroll to position [653, 0]
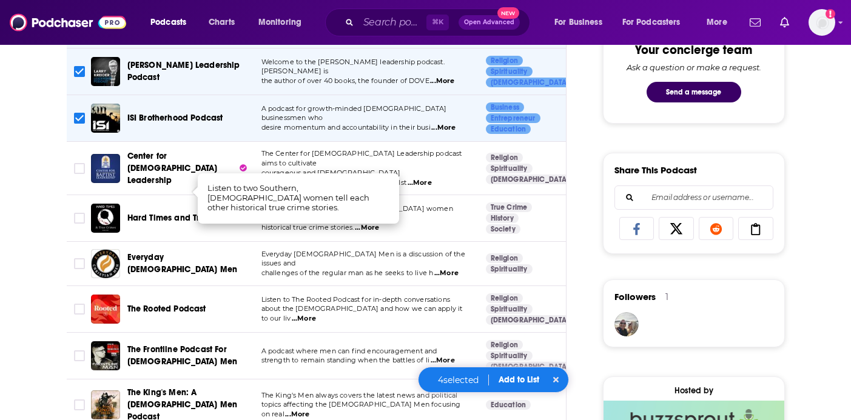
click at [444, 269] on span "...More" at bounding box center [446, 274] width 24 height 10
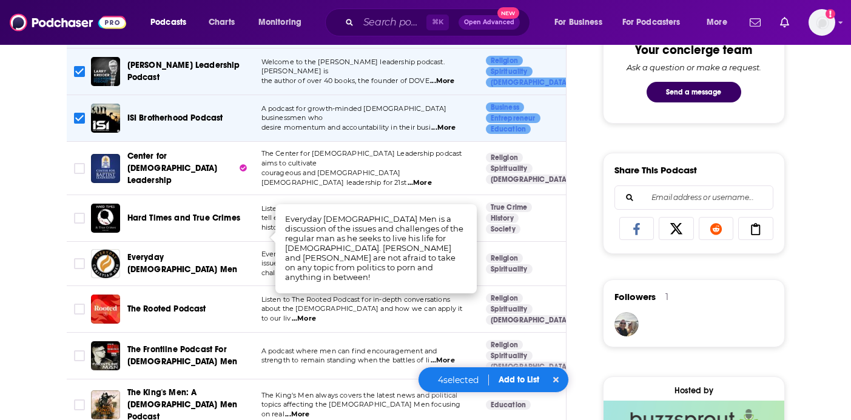
click at [316, 314] on span "...More" at bounding box center [304, 319] width 24 height 10
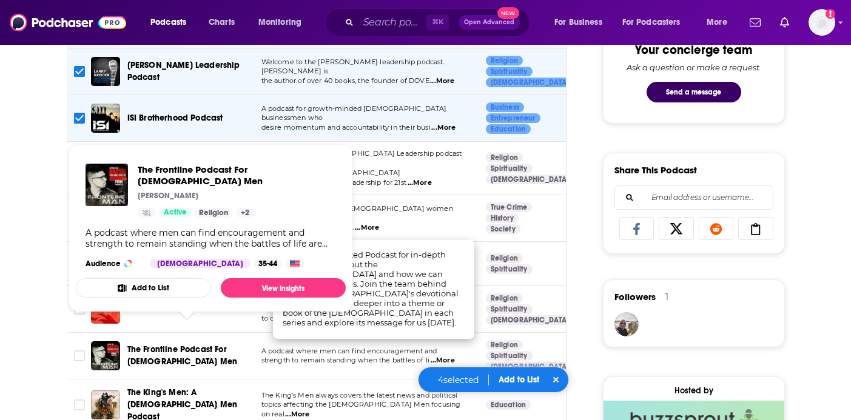
click at [220, 344] on span "The Frontline Podcast For [DEMOGRAPHIC_DATA] Men" at bounding box center [187, 356] width 120 height 24
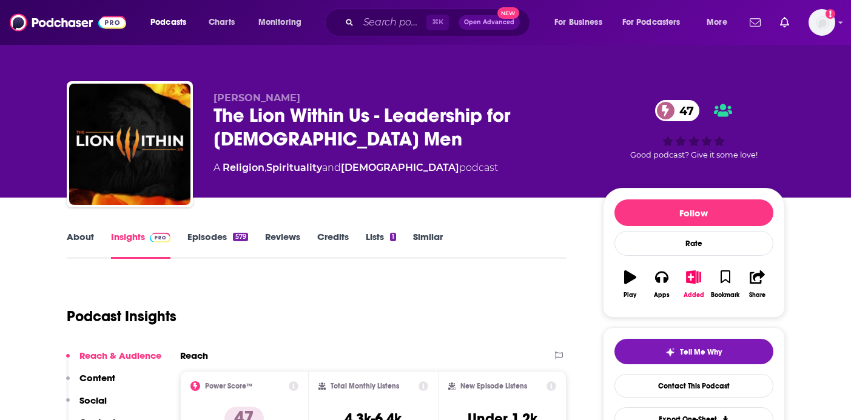
click at [428, 233] on link "Similar" at bounding box center [428, 245] width 30 height 28
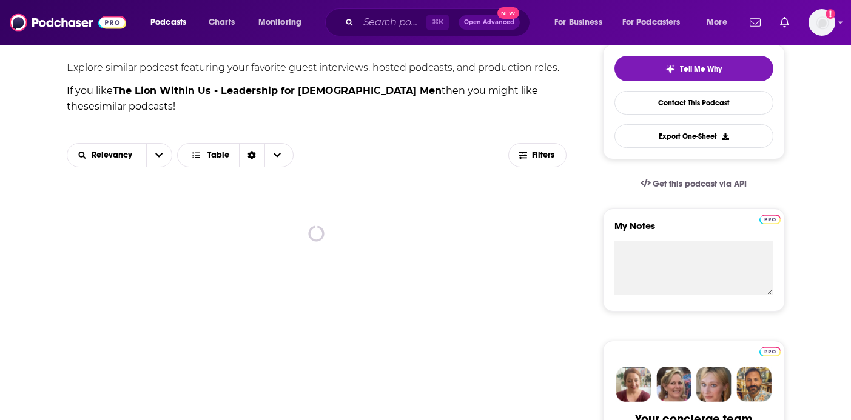
scroll to position [285, 0]
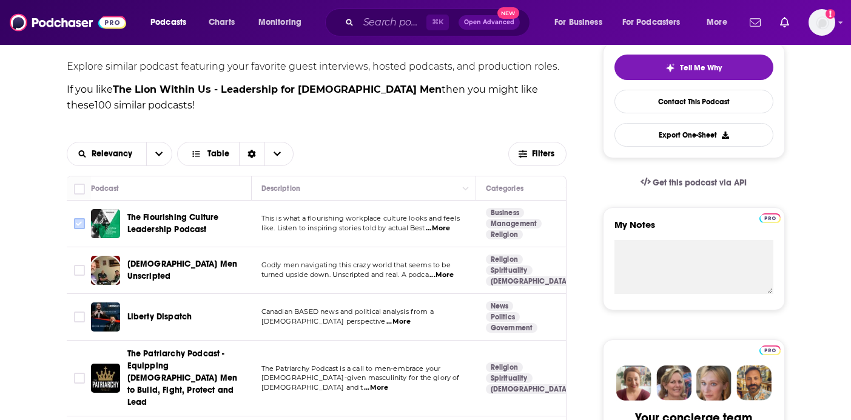
click at [79, 227] on input "Toggle select row" at bounding box center [79, 223] width 11 height 11
checkbox input "true"
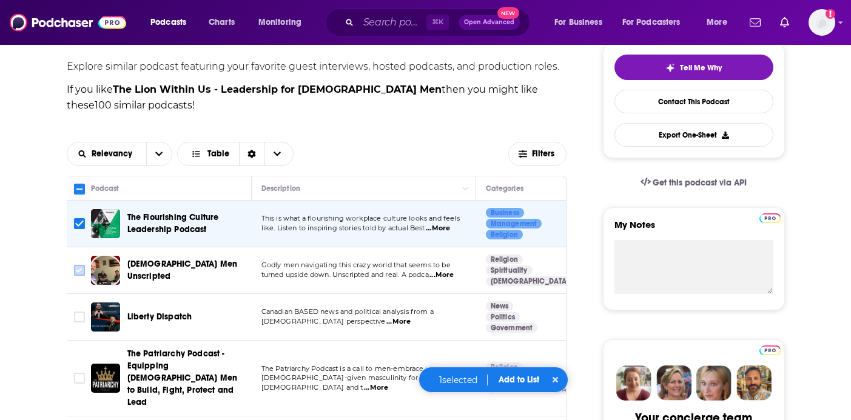
click at [77, 273] on input "Toggle select row" at bounding box center [79, 270] width 11 height 11
checkbox input "true"
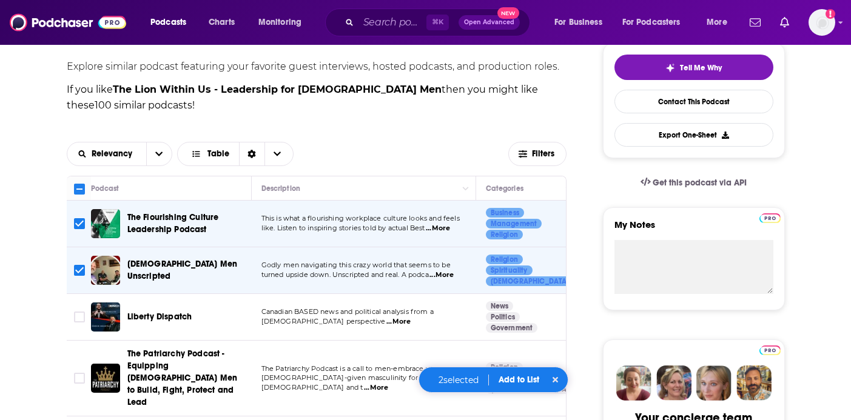
click at [446, 228] on span "...More" at bounding box center [438, 229] width 24 height 10
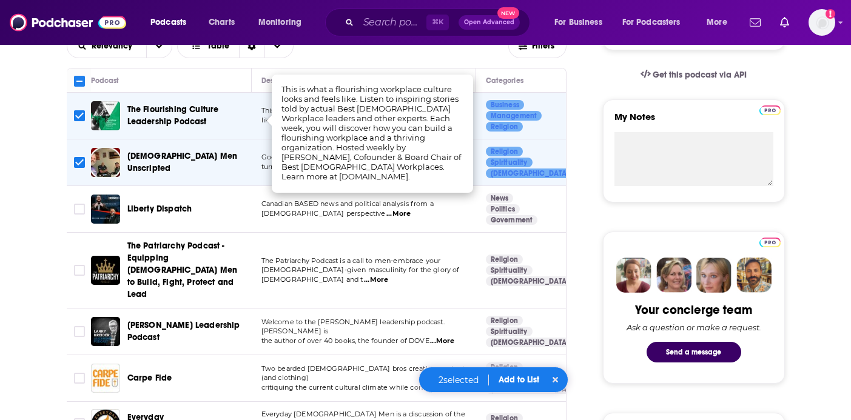
scroll to position [410, 0]
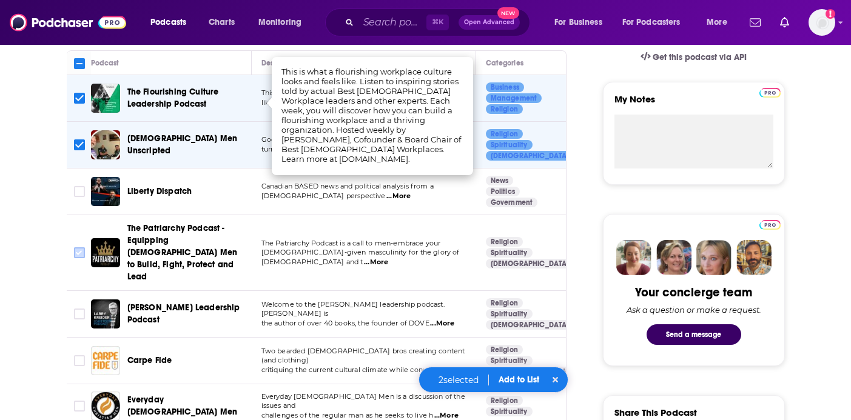
click at [78, 248] on input "Toggle select row" at bounding box center [79, 253] width 11 height 11
checkbox input "true"
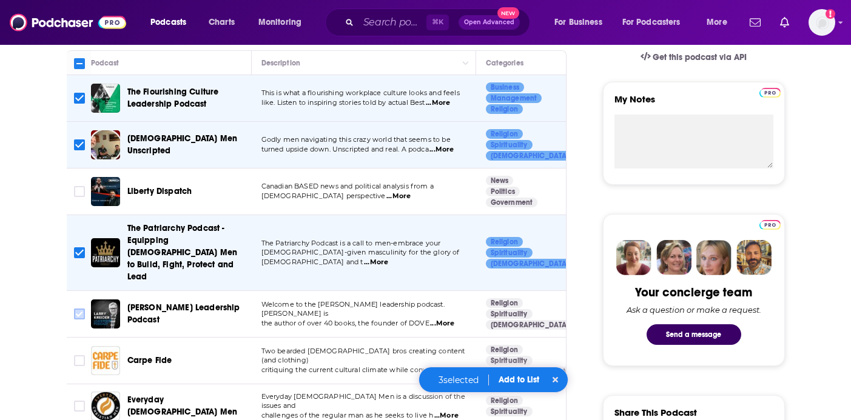
click at [79, 309] on input "Toggle select row" at bounding box center [79, 314] width 11 height 11
checkbox input "true"
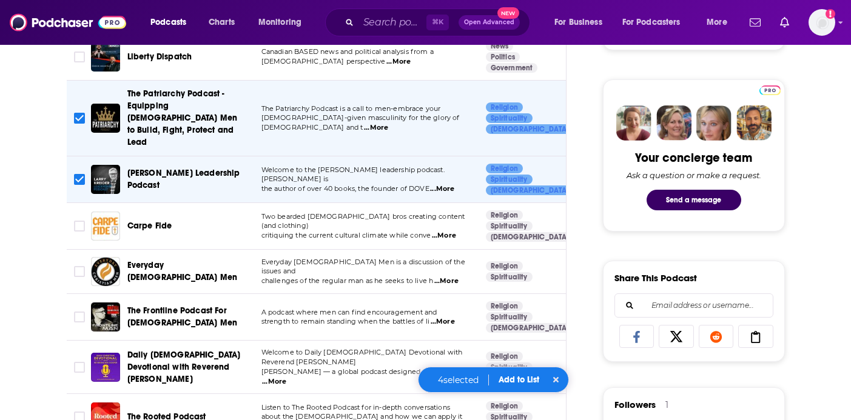
scroll to position [545, 0]
click at [445, 317] on span "...More" at bounding box center [443, 322] width 24 height 10
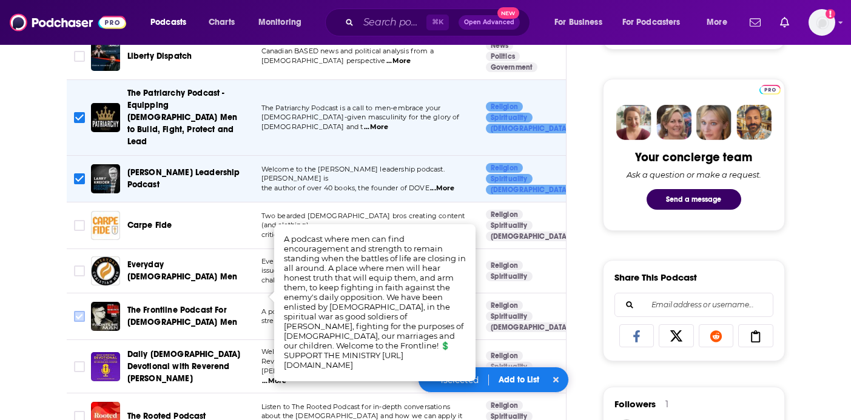
click at [77, 311] on input "Toggle select row" at bounding box center [79, 316] width 11 height 11
checkbox input "true"
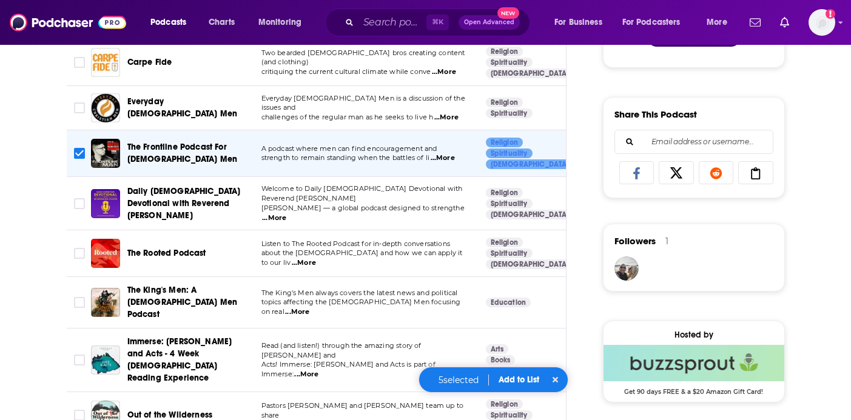
scroll to position [709, 0]
click at [309, 307] on span "...More" at bounding box center [297, 312] width 24 height 10
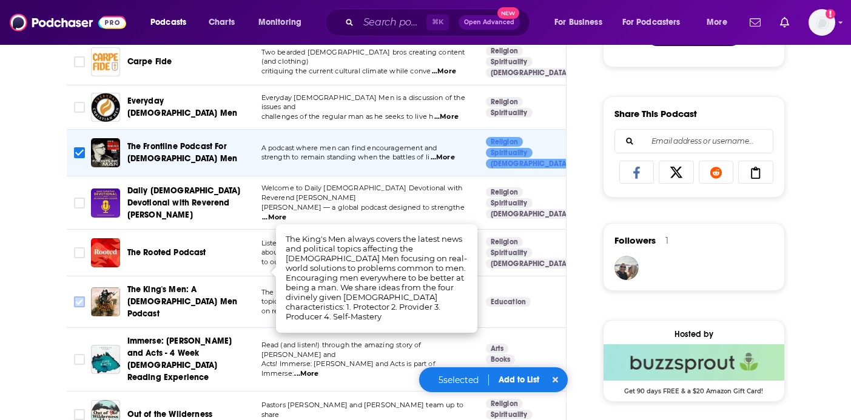
click at [78, 297] on input "Toggle select row" at bounding box center [79, 302] width 11 height 11
checkbox input "true"
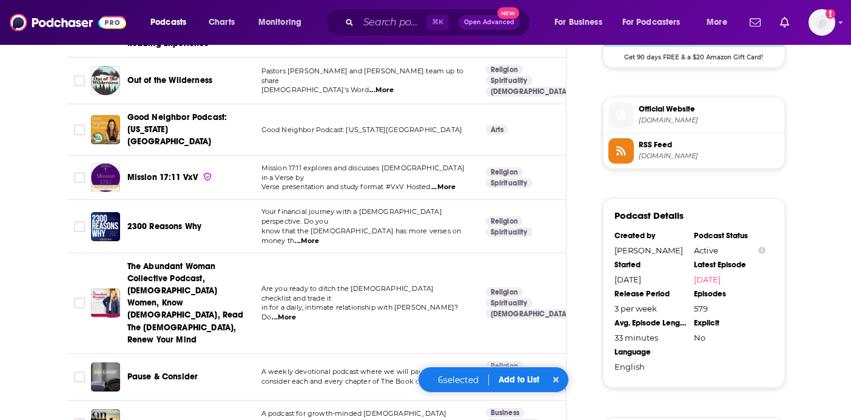
scroll to position [1057, 0]
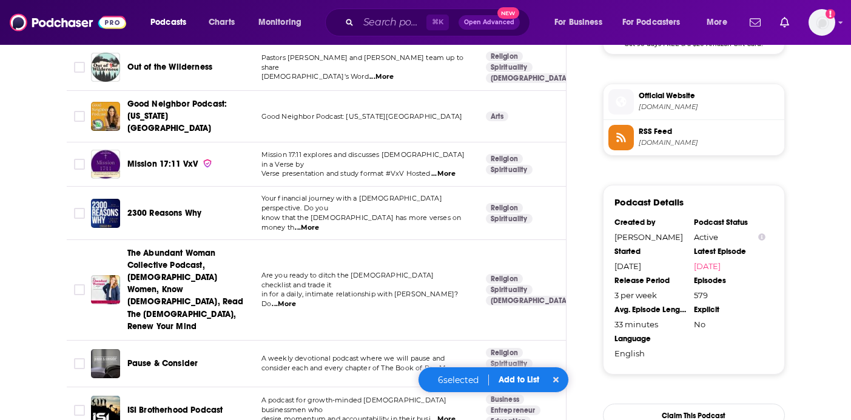
click at [451, 364] on span "...More" at bounding box center [445, 369] width 24 height 10
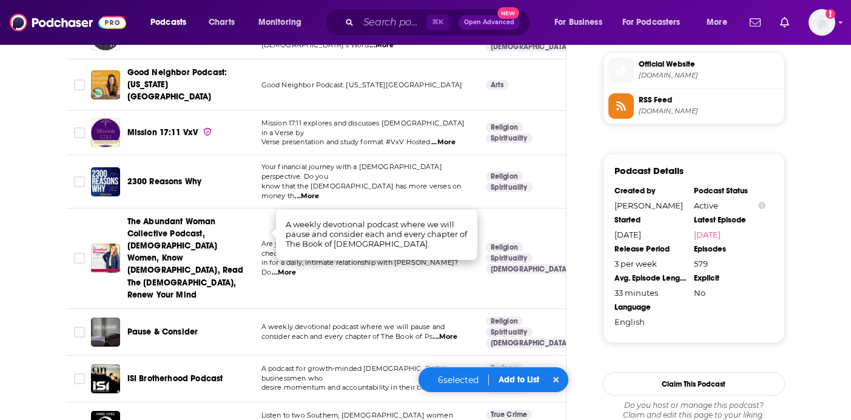
scroll to position [1090, 0]
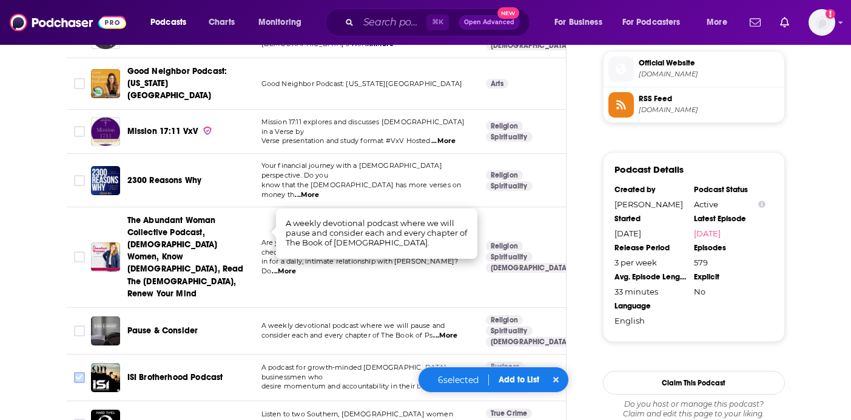
click at [83, 373] on input "Toggle select row" at bounding box center [79, 378] width 11 height 11
checkbox input "true"
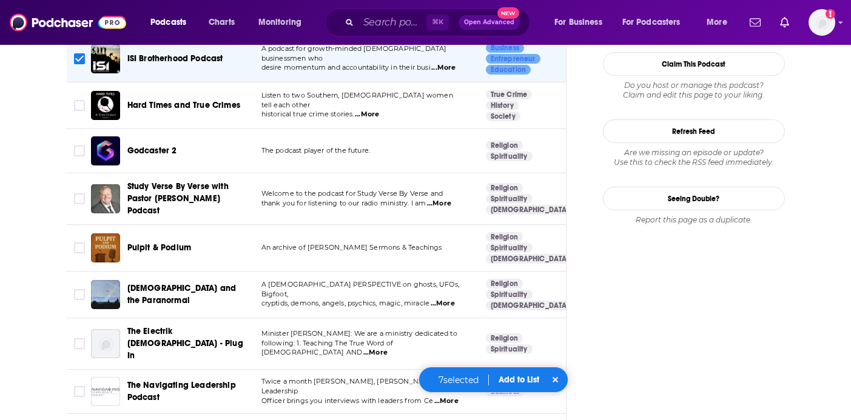
scroll to position [1412, 0]
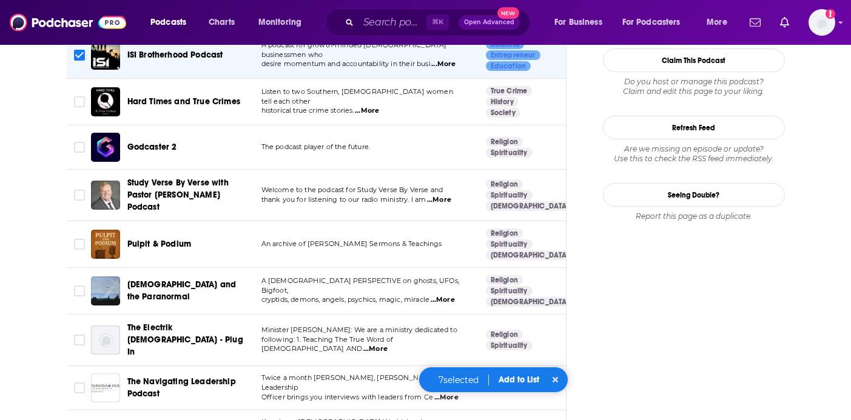
click at [444, 393] on span "...More" at bounding box center [446, 398] width 24 height 10
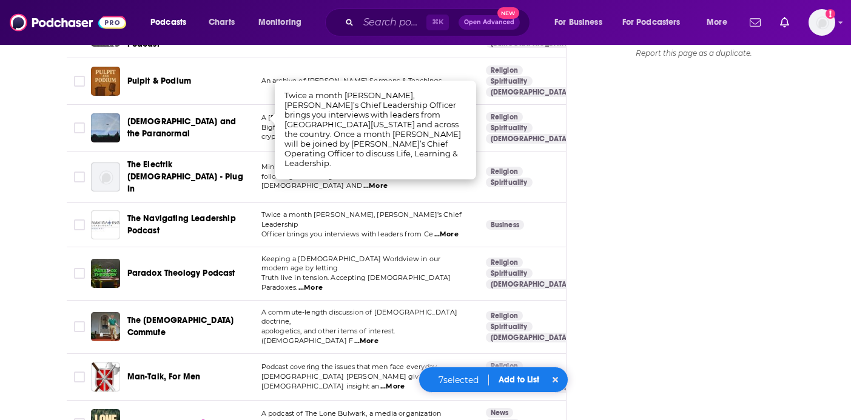
scroll to position [1581, 0]
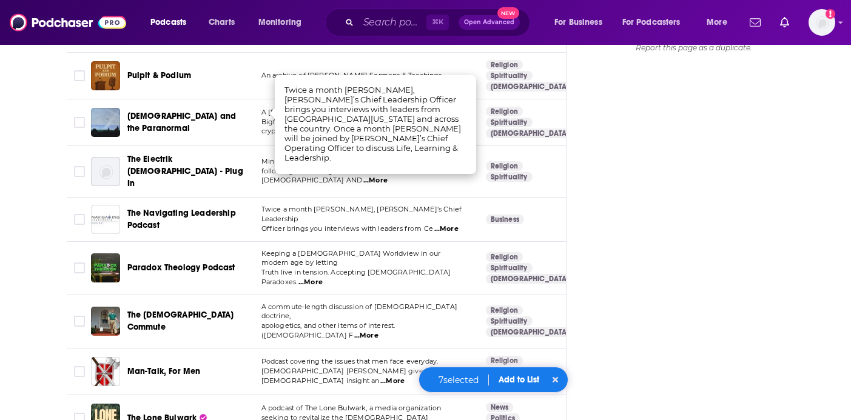
click at [346, 420] on span "...More" at bounding box center [334, 428] width 24 height 10
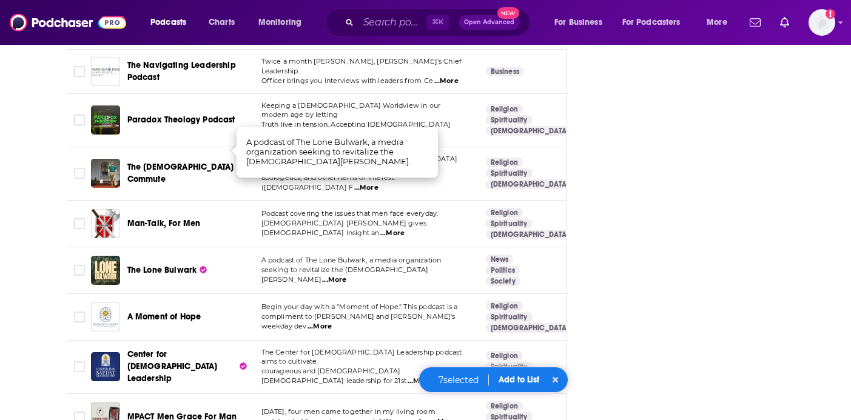
scroll to position [1735, 0]
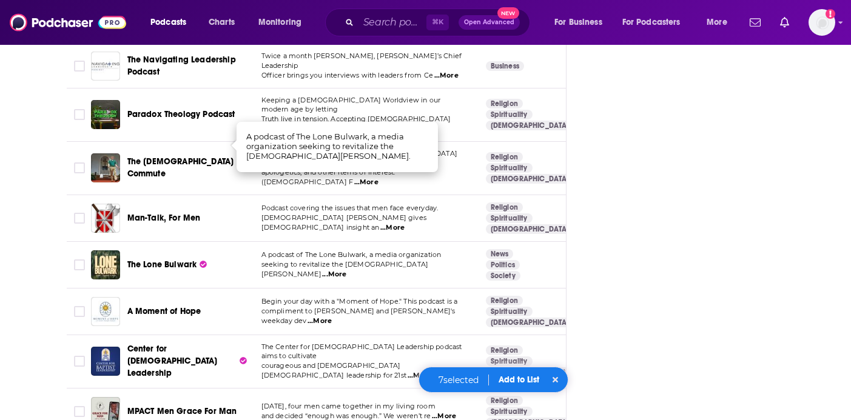
click at [444, 412] on span "...More" at bounding box center [444, 417] width 24 height 10
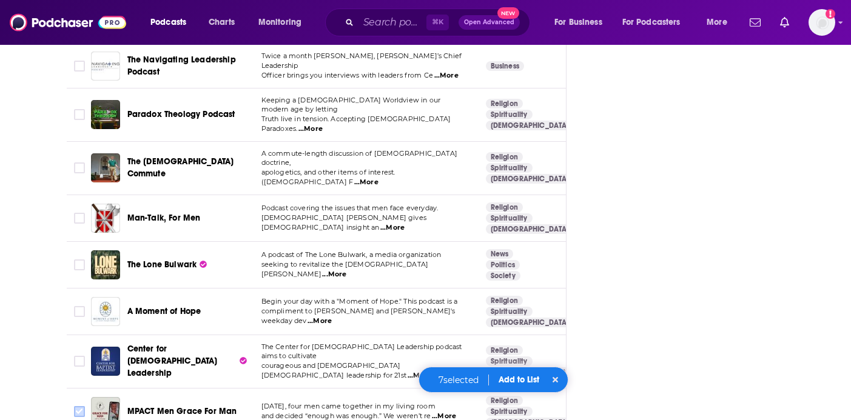
click at [83, 406] on input "Toggle select row" at bounding box center [79, 411] width 11 height 11
checkbox input "true"
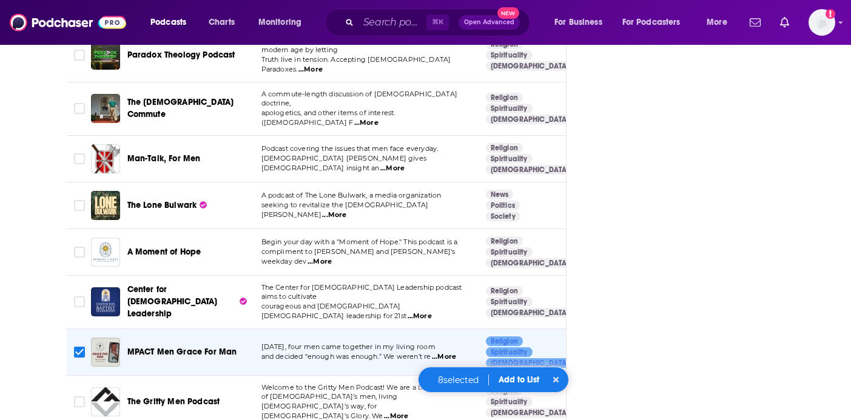
scroll to position [1795, 0]
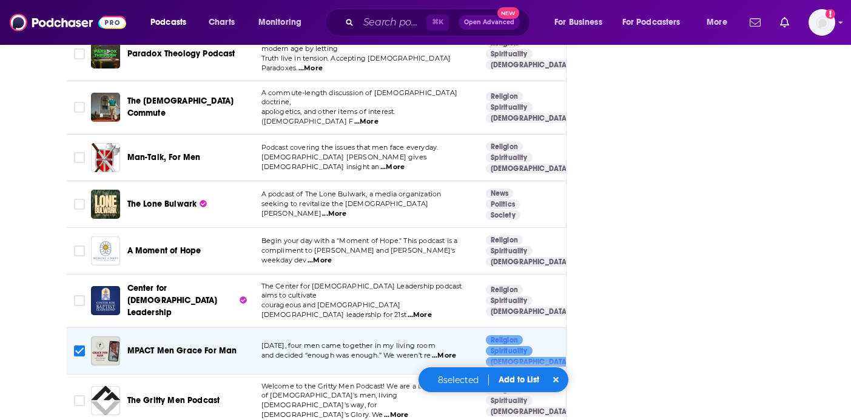
click at [408, 411] on span "...More" at bounding box center [396, 416] width 24 height 10
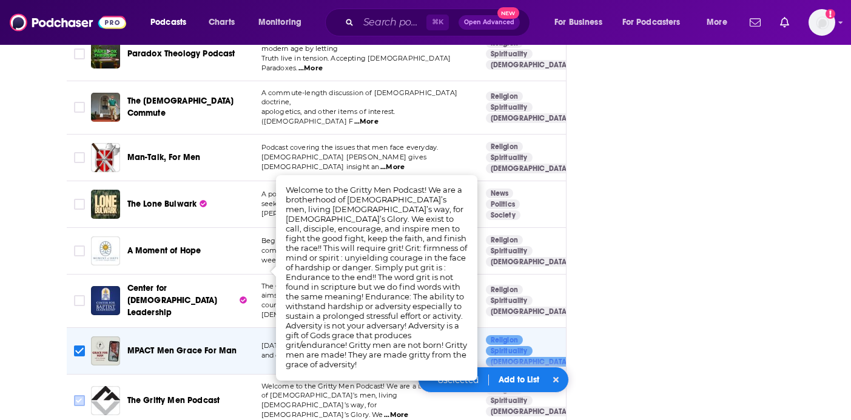
click at [74, 396] on input "Toggle select row" at bounding box center [79, 401] width 11 height 11
checkbox input "true"
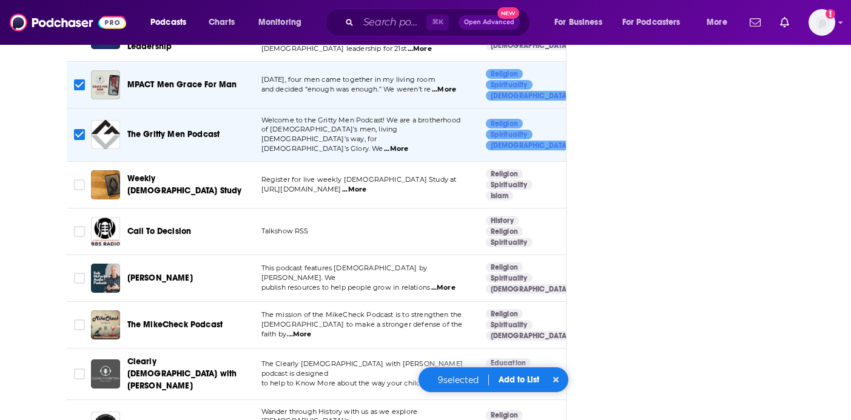
scroll to position [2063, 0]
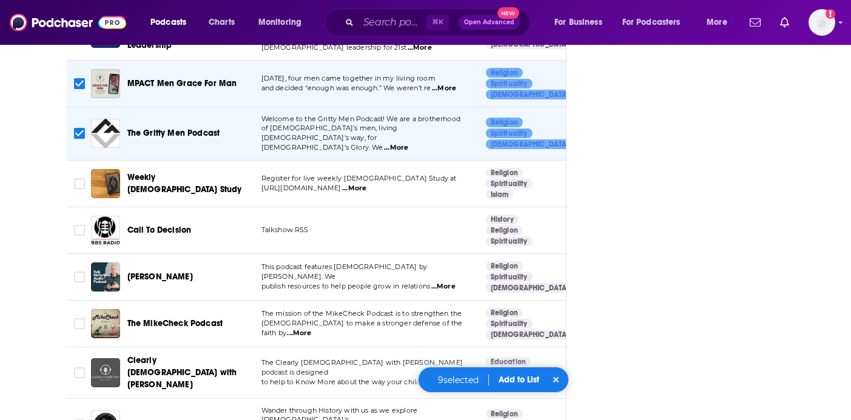
click at [439, 378] on span "...More" at bounding box center [445, 383] width 24 height 10
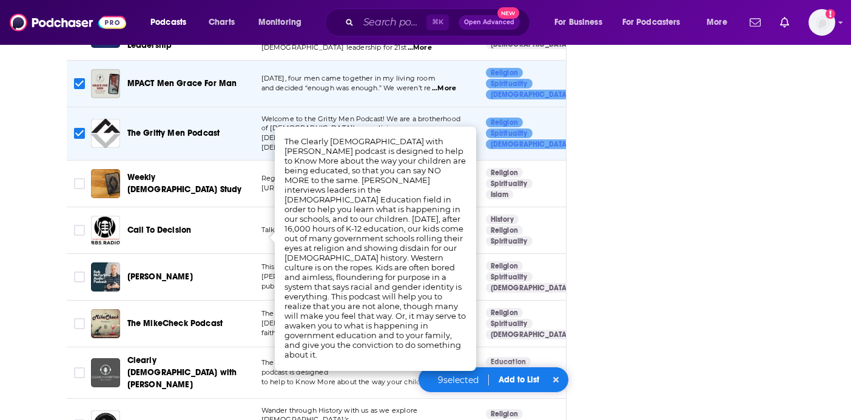
click at [222, 411] on div "The Wandering Pilgrims" at bounding box center [190, 425] width 126 height 29
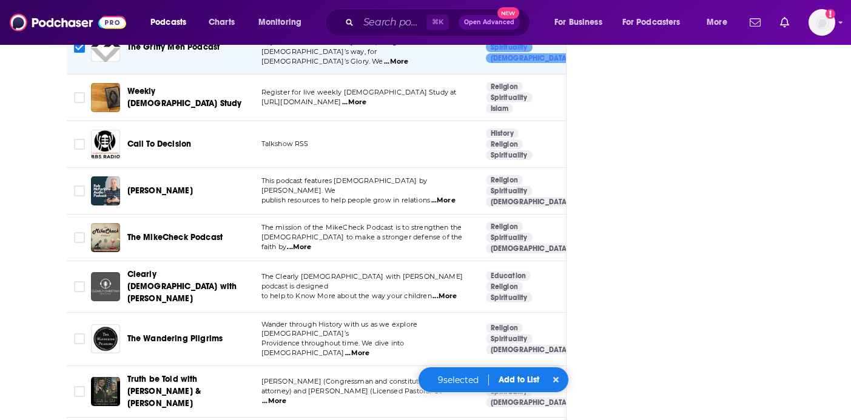
scroll to position [2153, 0]
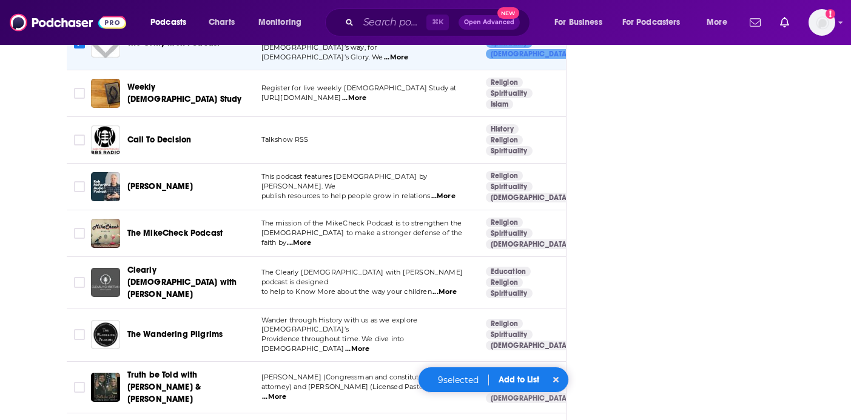
click at [286, 393] on span "...More" at bounding box center [274, 398] width 24 height 10
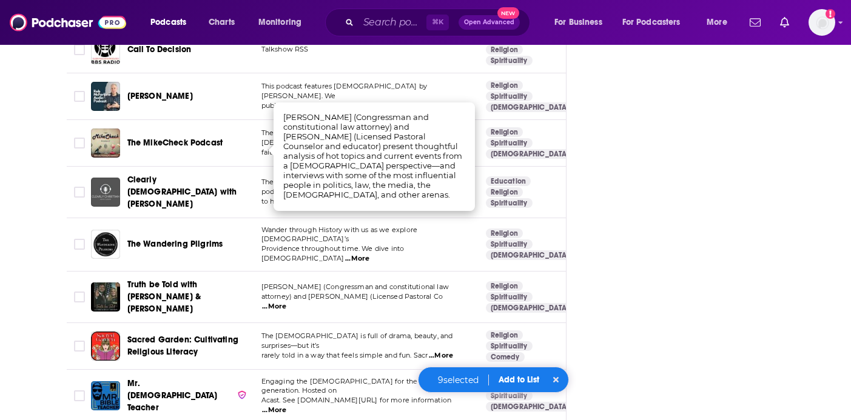
scroll to position [2242, 0]
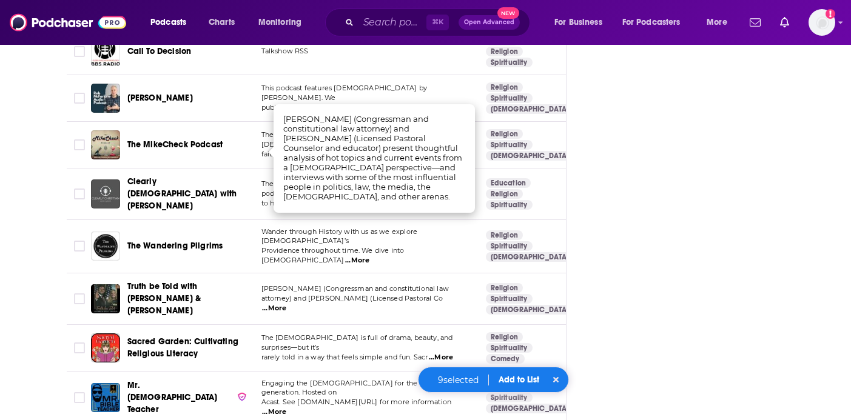
click at [286, 408] on span "...More" at bounding box center [274, 413] width 24 height 10
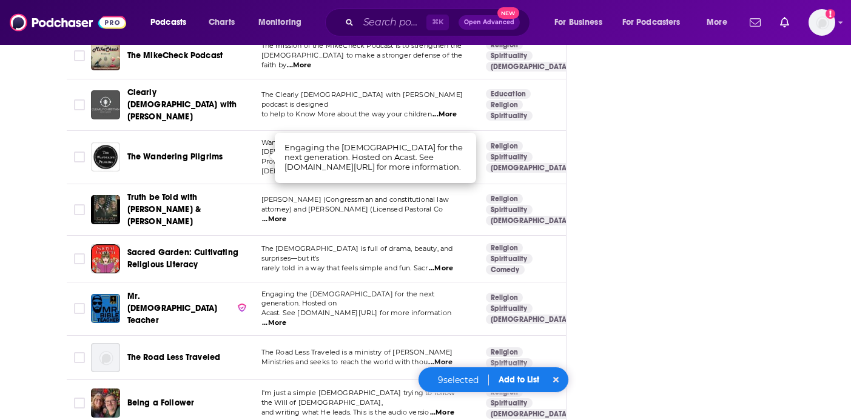
scroll to position [2338, 0]
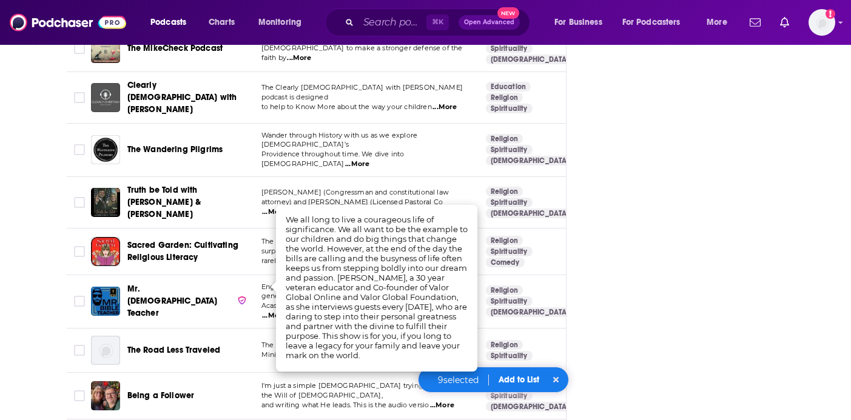
checkbox input "true"
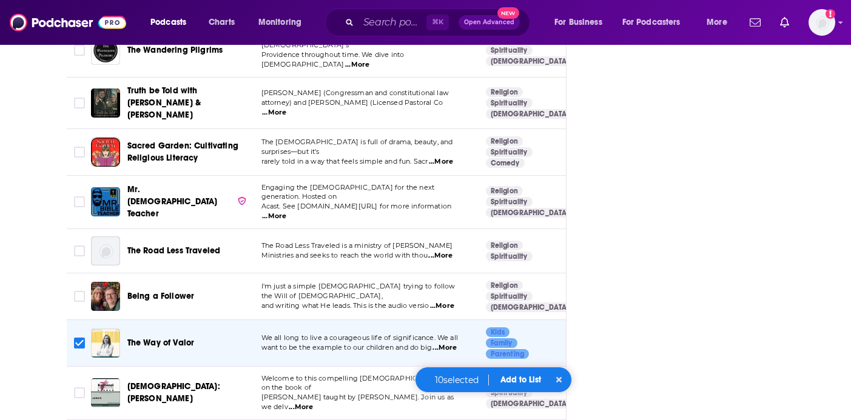
scroll to position [2452, 0]
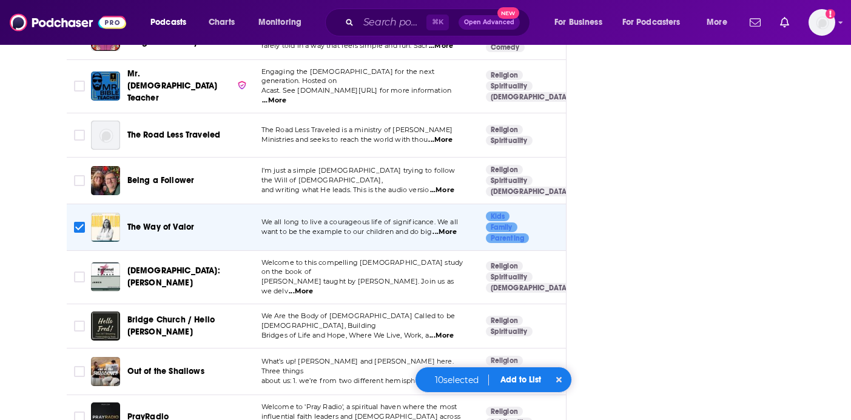
scroll to position [2557, 0]
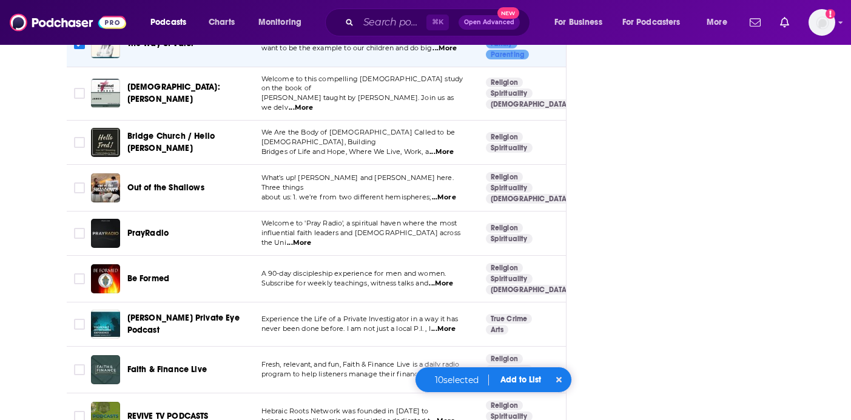
scroll to position [2744, 0]
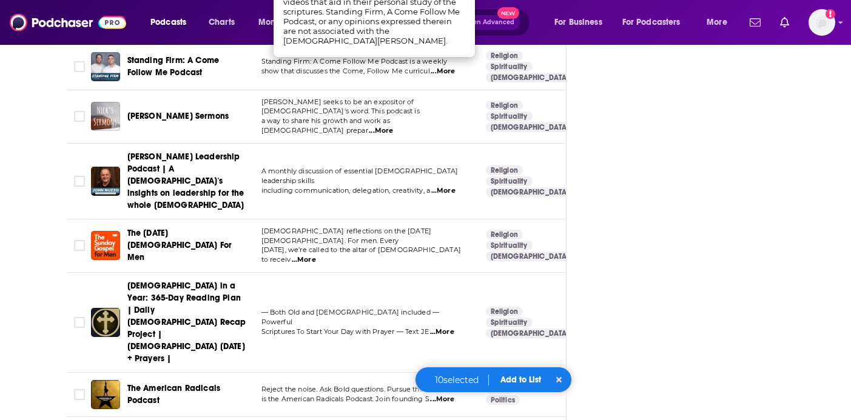
scroll to position [3143, 0]
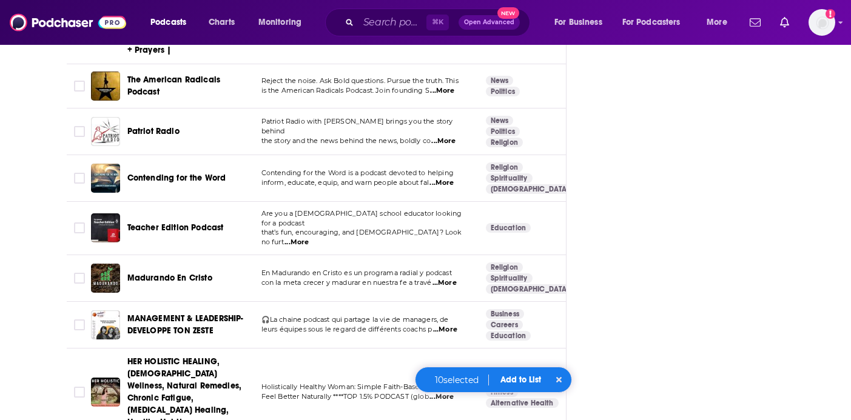
scroll to position [3448, 0]
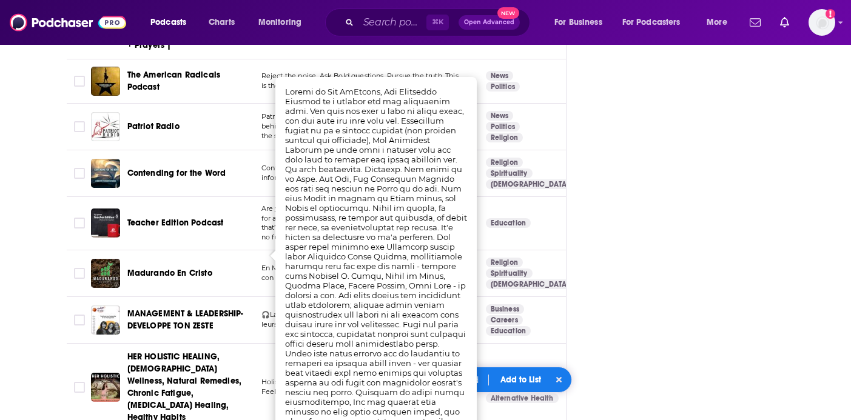
checkbox input "true"
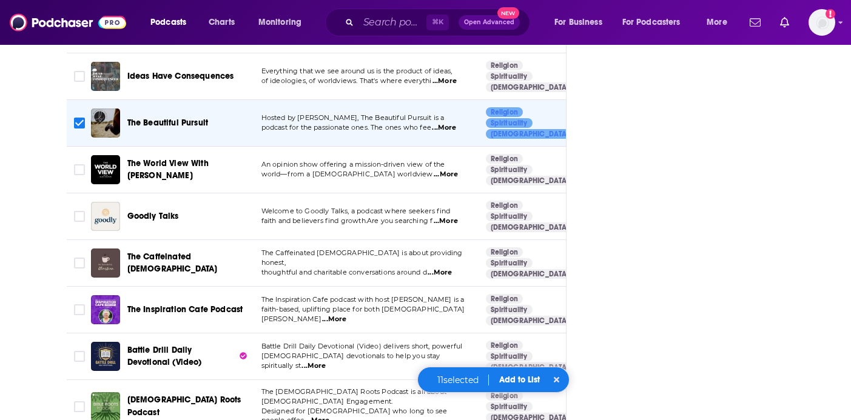
scroll to position [3829, 0]
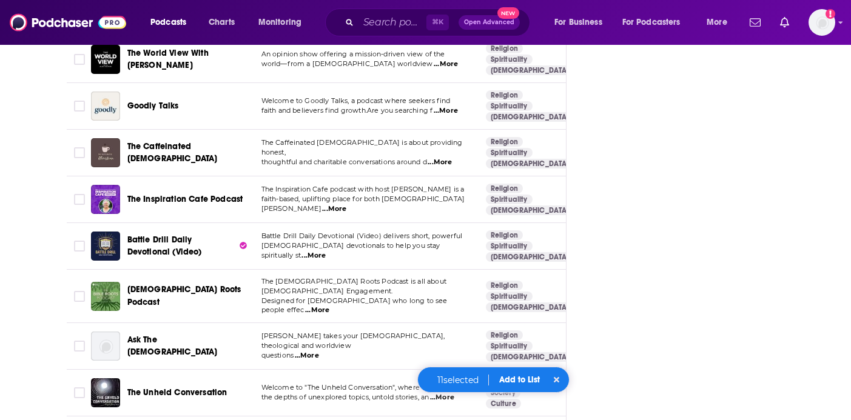
scroll to position [3939, 0]
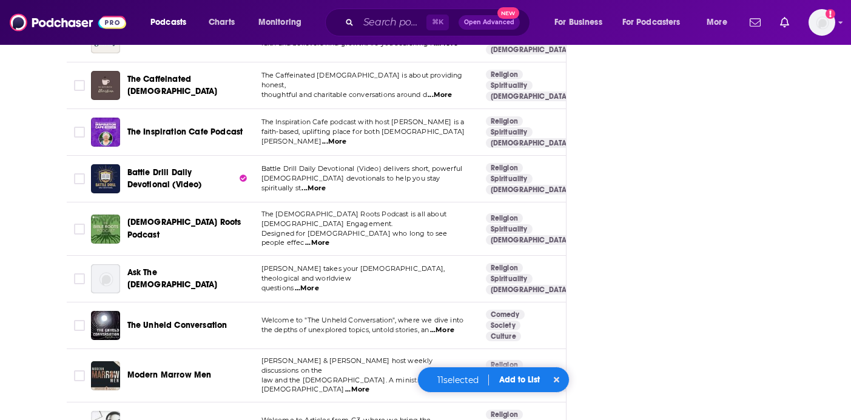
scroll to position [4005, 0]
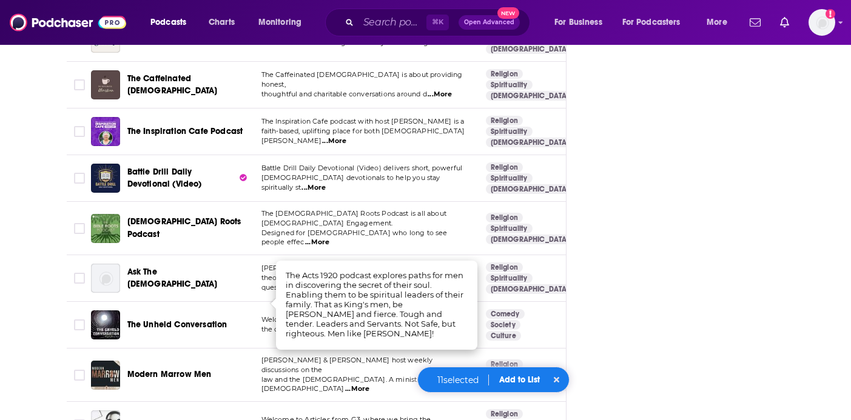
checkbox input "true"
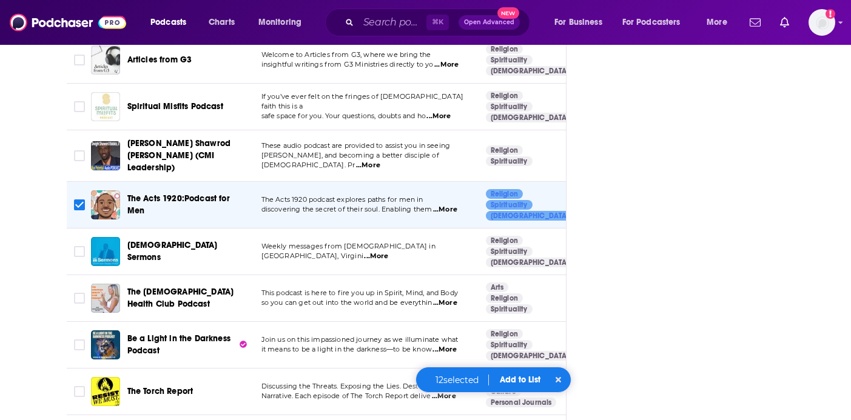
scroll to position [4371, 0]
click at [518, 382] on button "Add to List" at bounding box center [520, 380] width 60 height 10
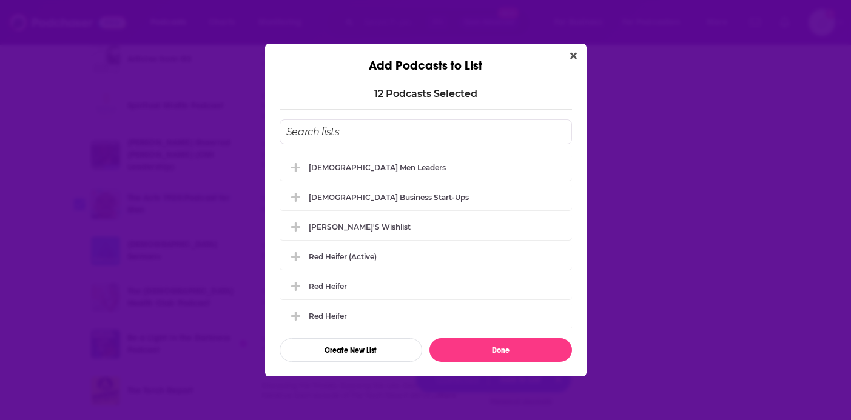
scroll to position [0, 0]
click at [406, 168] on div "[DEMOGRAPHIC_DATA] Men Leaders" at bounding box center [426, 166] width 292 height 27
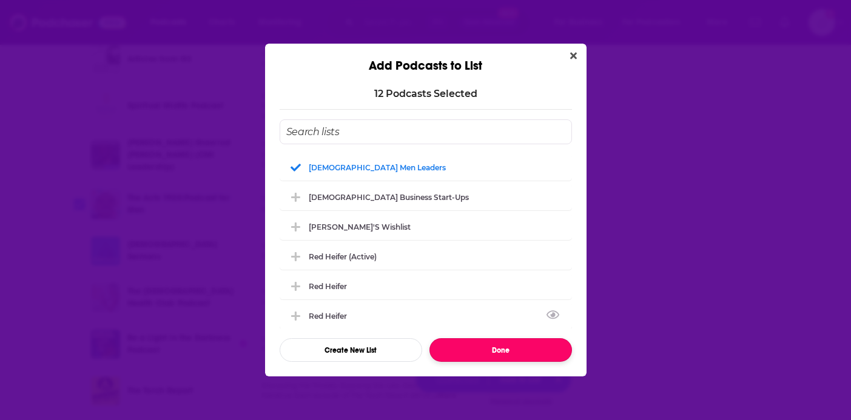
click at [501, 349] on button "Done" at bounding box center [501, 351] width 143 height 24
checkbox input "false"
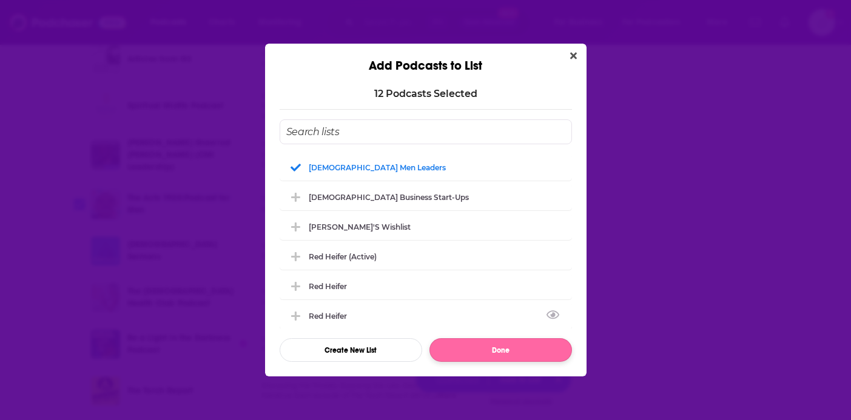
checkbox input "false"
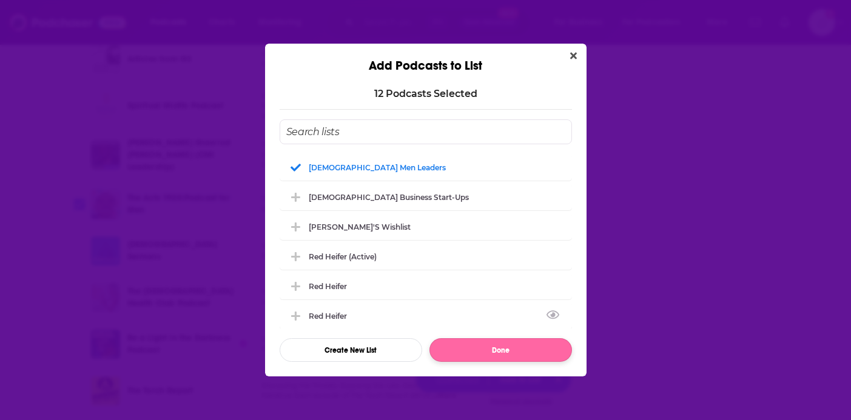
checkbox input "false"
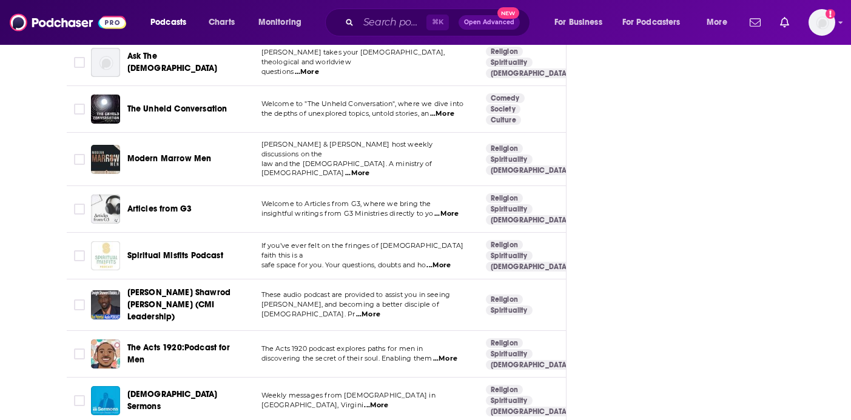
scroll to position [4144, 0]
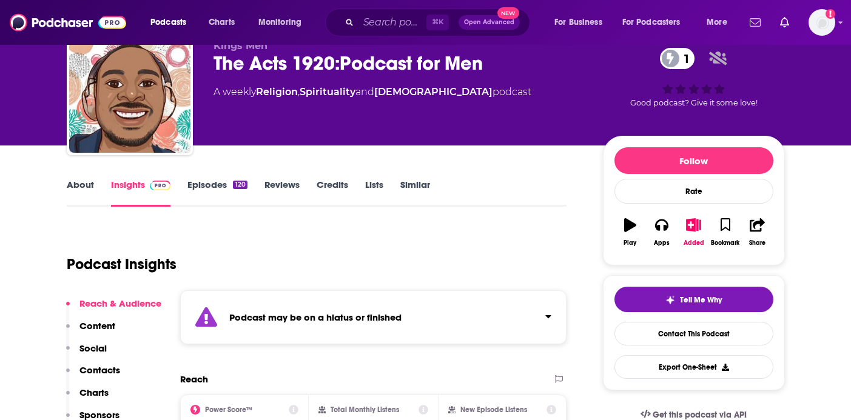
scroll to position [55, 0]
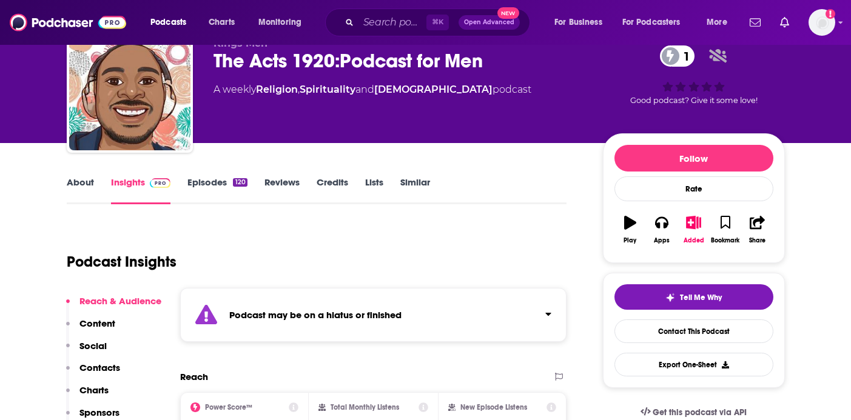
click at [215, 188] on link "Episodes 120" at bounding box center [216, 191] width 59 height 28
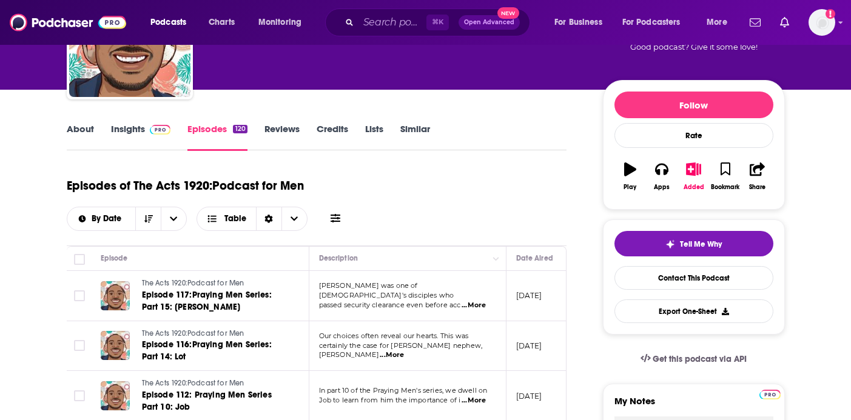
scroll to position [113, 0]
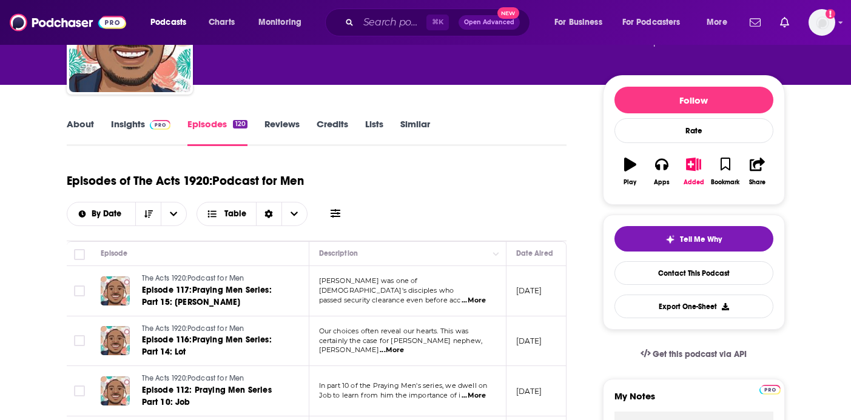
click at [406, 126] on link "Similar" at bounding box center [415, 132] width 30 height 28
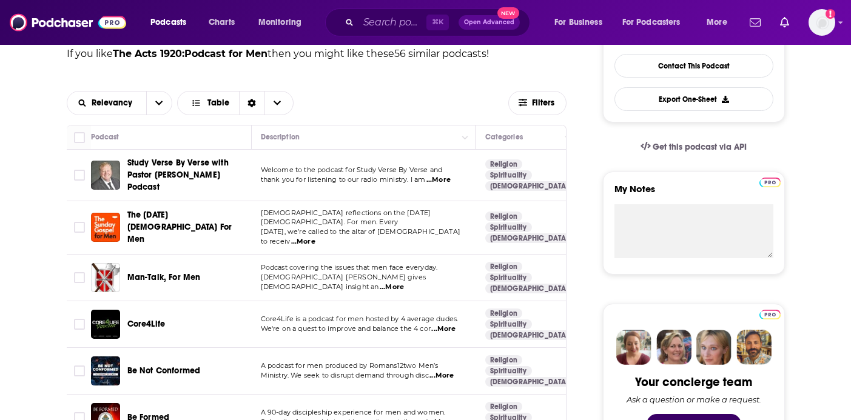
scroll to position [346, 0]
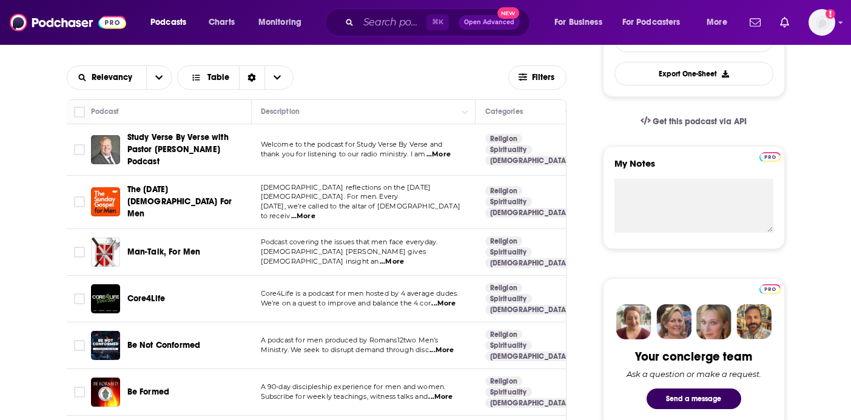
click at [404, 257] on span "...More" at bounding box center [392, 262] width 24 height 10
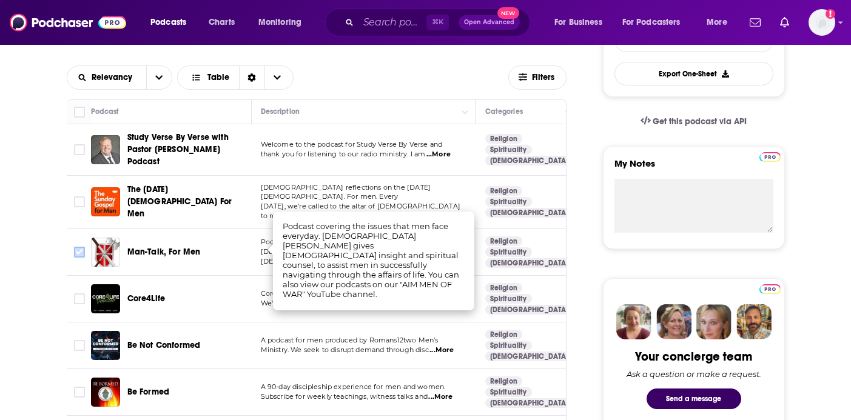
click at [78, 247] on input "Toggle select row" at bounding box center [79, 252] width 11 height 11
checkbox input "true"
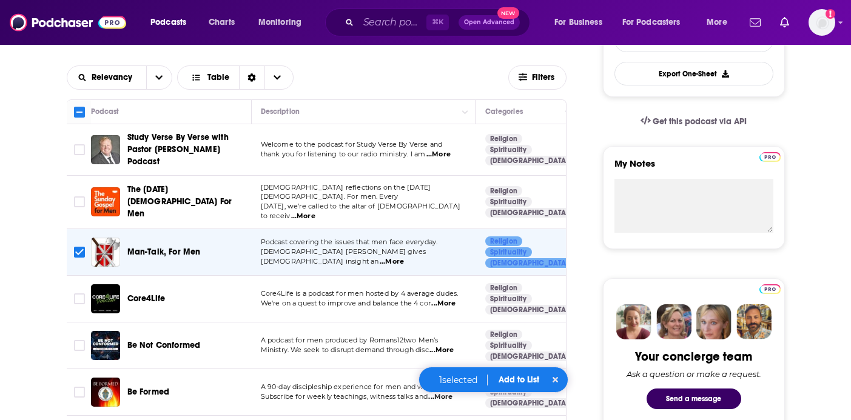
click at [455, 299] on span "...More" at bounding box center [443, 304] width 24 height 10
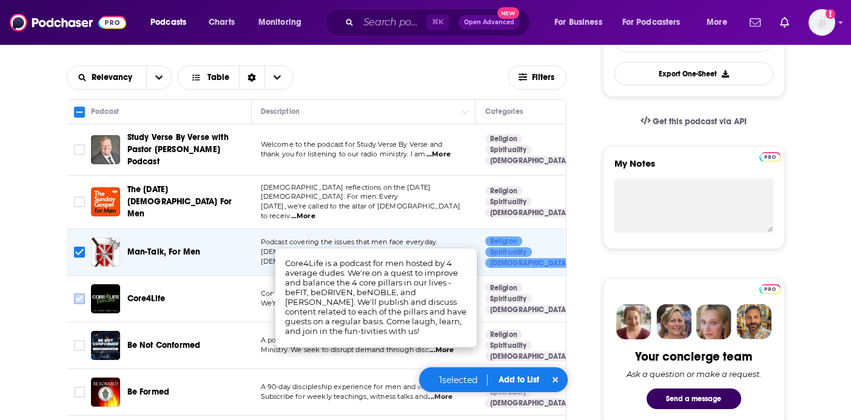
click at [78, 294] on input "Toggle select row" at bounding box center [79, 299] width 11 height 11
checkbox input "true"
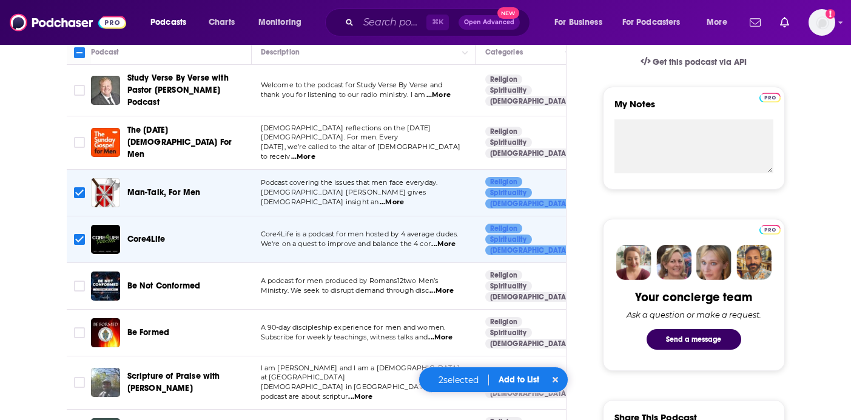
scroll to position [432, 0]
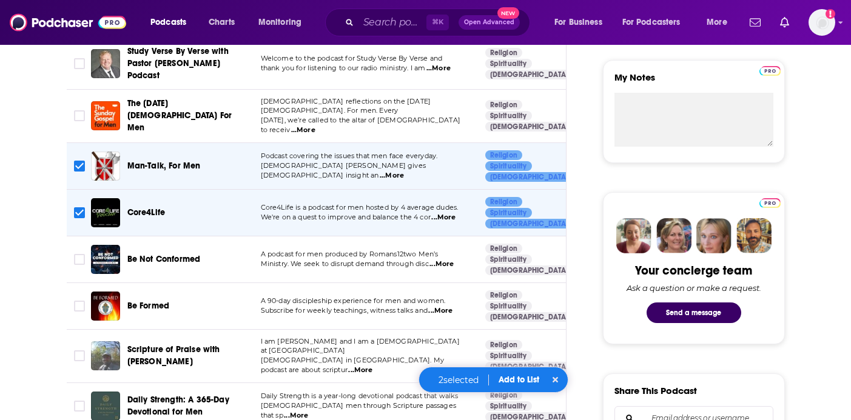
click at [447, 260] on span "...More" at bounding box center [442, 265] width 24 height 10
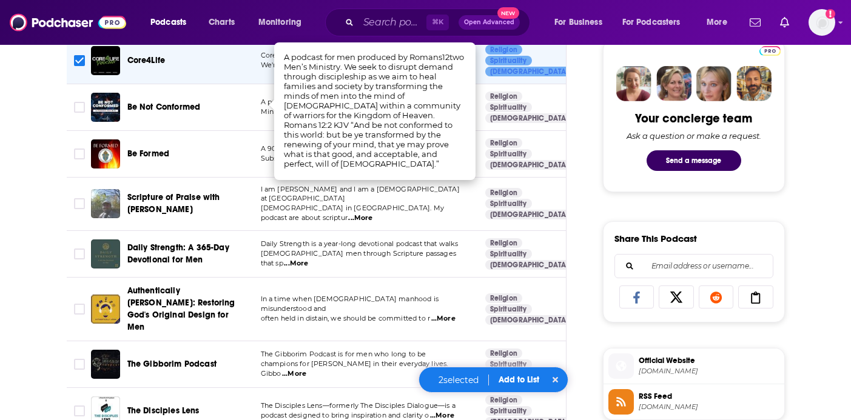
scroll to position [582, 0]
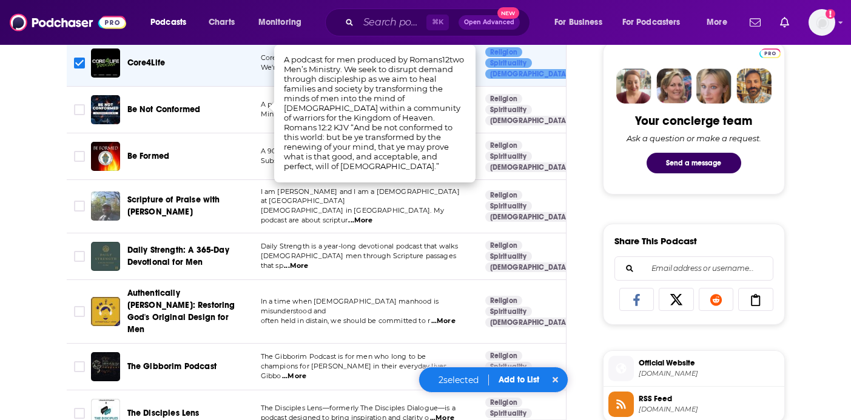
click at [308, 261] on span "...More" at bounding box center [296, 266] width 24 height 10
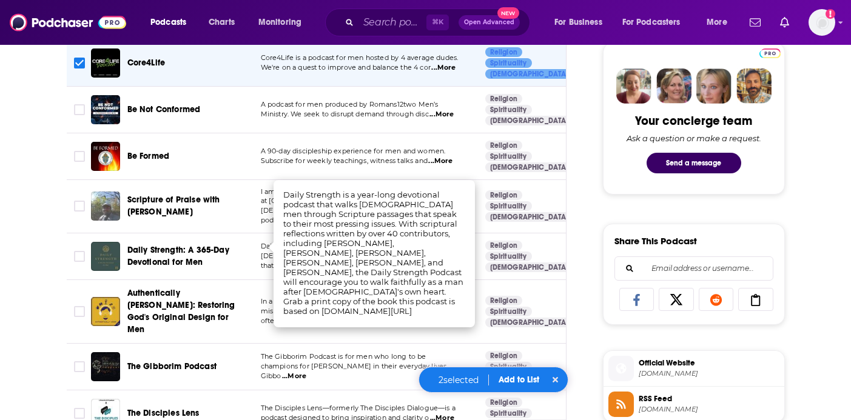
click at [457, 353] on p "The Gibborim Podcast is for men who long to be" at bounding box center [363, 358] width 204 height 10
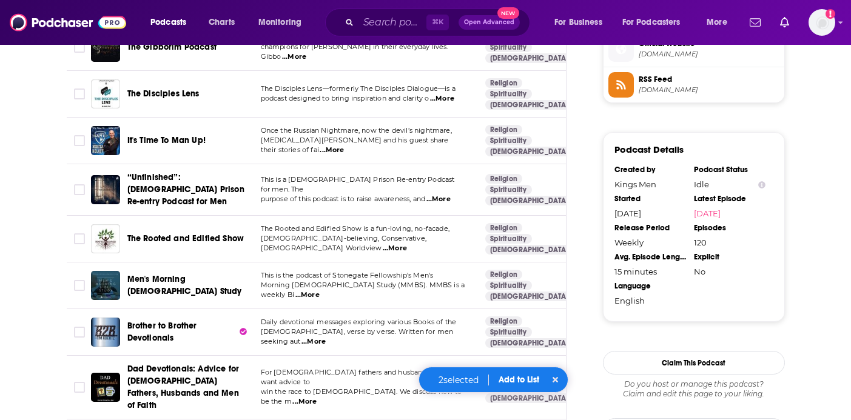
scroll to position [927, 0]
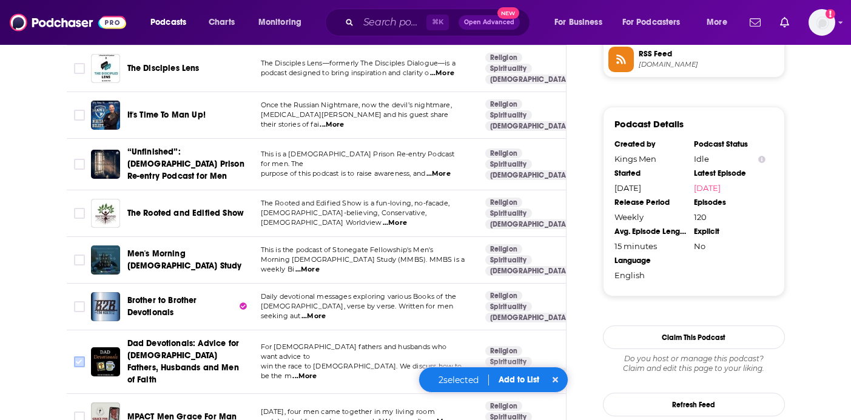
click at [78, 357] on input "Toggle select row" at bounding box center [79, 362] width 11 height 11
checkbox input "true"
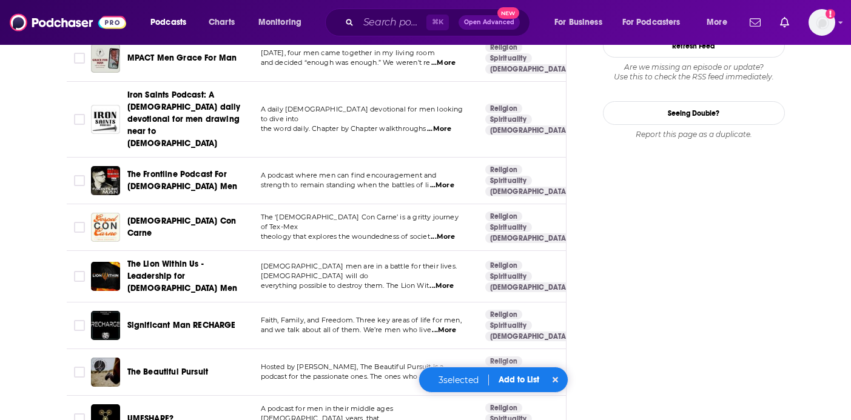
scroll to position [1297, 0]
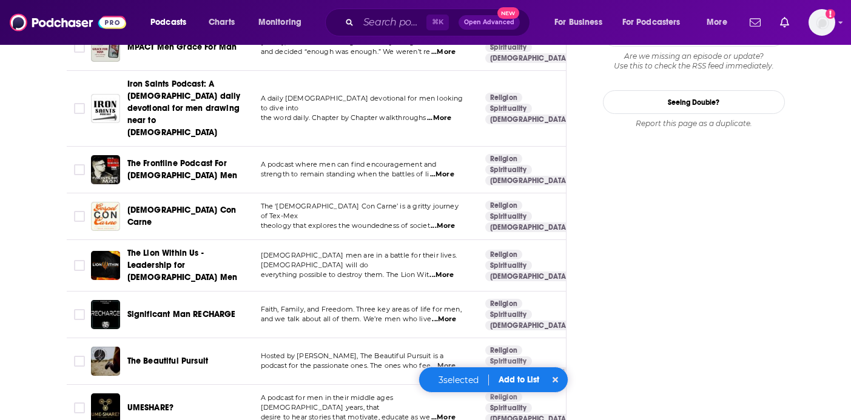
click at [527, 379] on button "Add to List" at bounding box center [519, 380] width 60 height 10
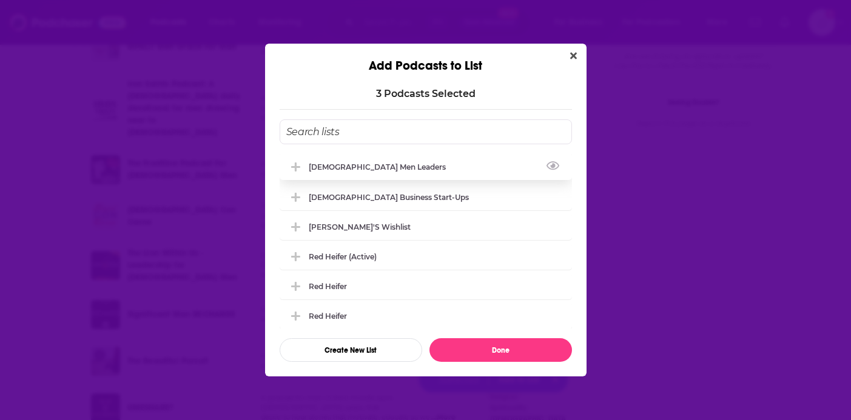
click at [386, 172] on div "[DEMOGRAPHIC_DATA] Men Leaders" at bounding box center [426, 166] width 292 height 27
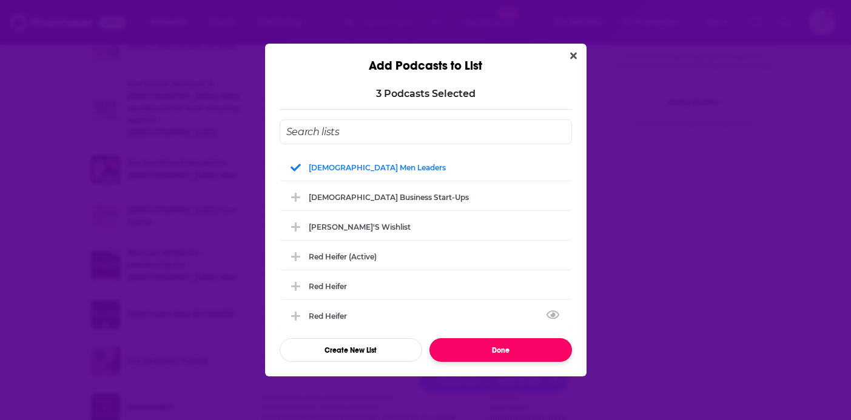
click at [508, 361] on button "Done" at bounding box center [501, 351] width 143 height 24
checkbox input "false"
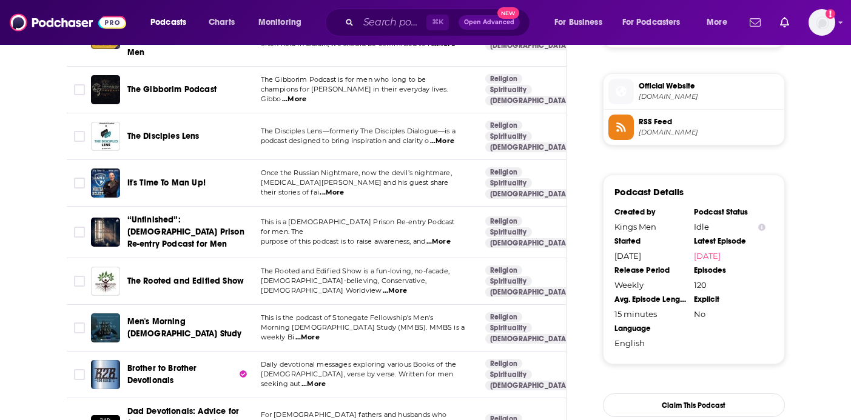
scroll to position [700, 0]
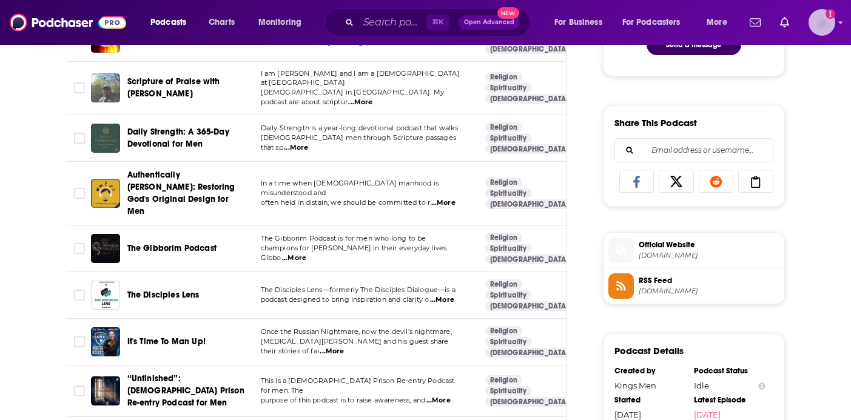
click at [825, 27] on img "Logged in as antonettefrontgate" at bounding box center [822, 22] width 27 height 27
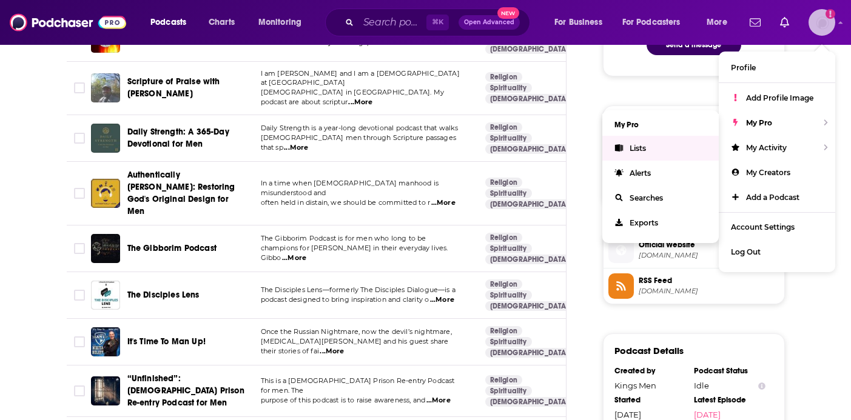
click at [675, 138] on link "Lists" at bounding box center [660, 148] width 116 height 25
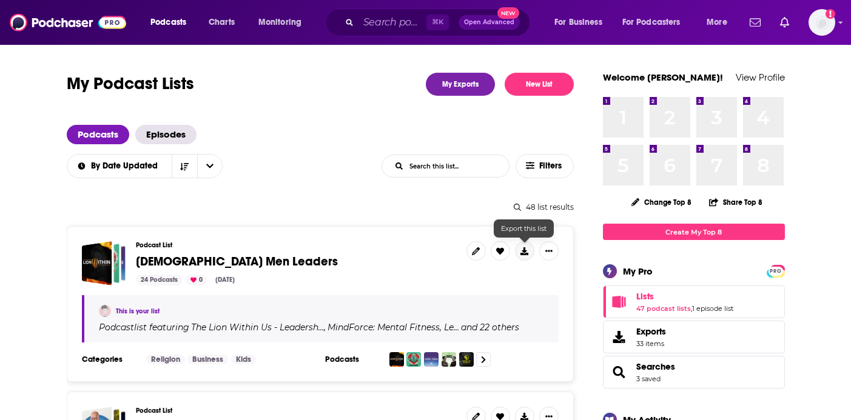
click at [522, 250] on icon at bounding box center [525, 252] width 8 height 8
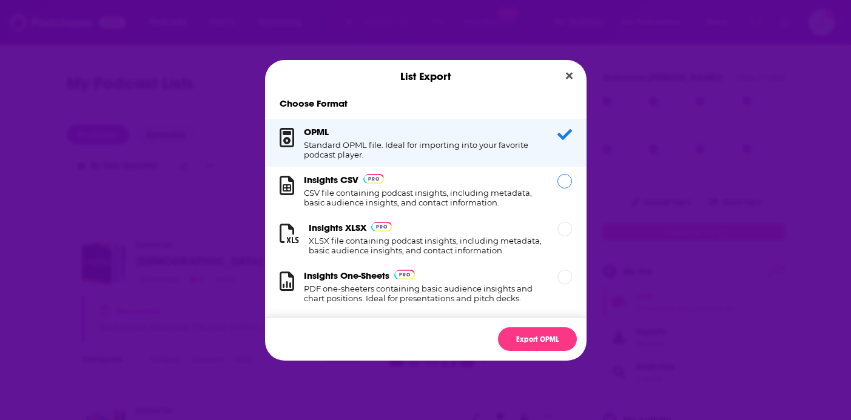
click at [451, 174] on div "Insights CSV CSV file containing podcast insights, including metadata, basic au…" at bounding box center [426, 191] width 322 height 48
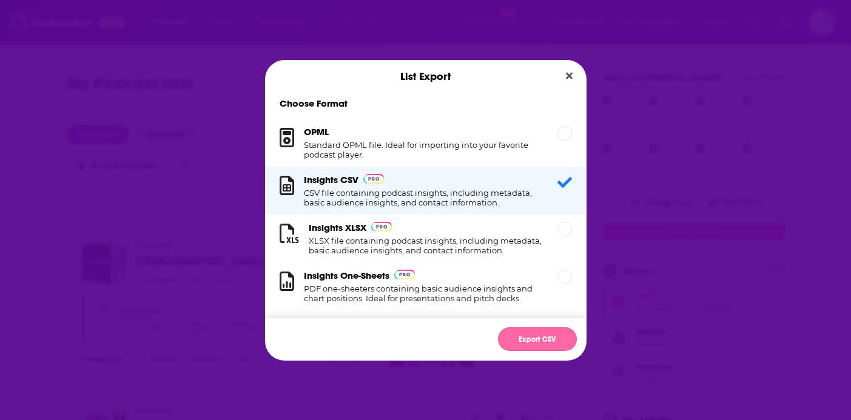
click at [544, 336] on button "Export CSV" at bounding box center [537, 340] width 79 height 24
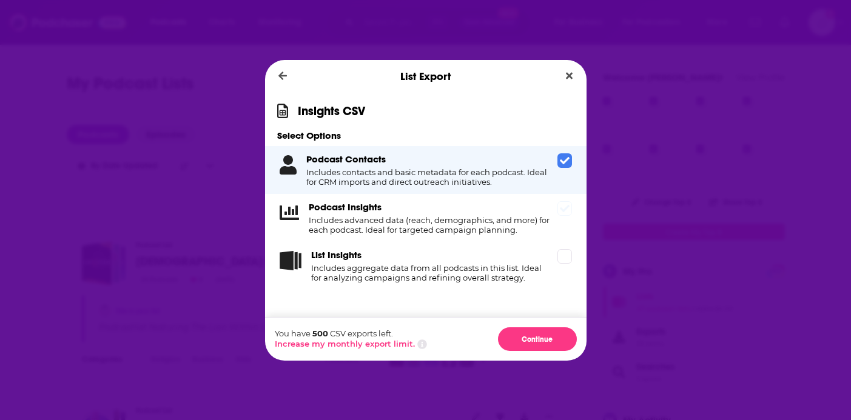
click at [539, 221] on h4 "Includes advanced data (reach, demographics, and more) for each podcast. Ideal …" at bounding box center [431, 224] width 244 height 19
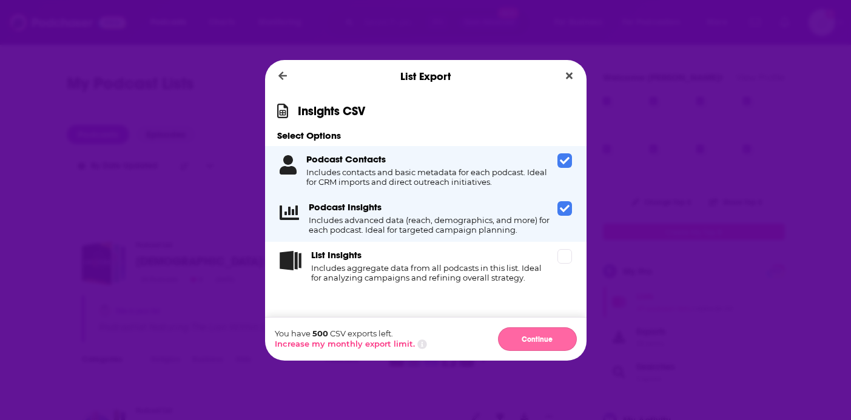
click at [544, 346] on button "Continue" at bounding box center [537, 340] width 79 height 24
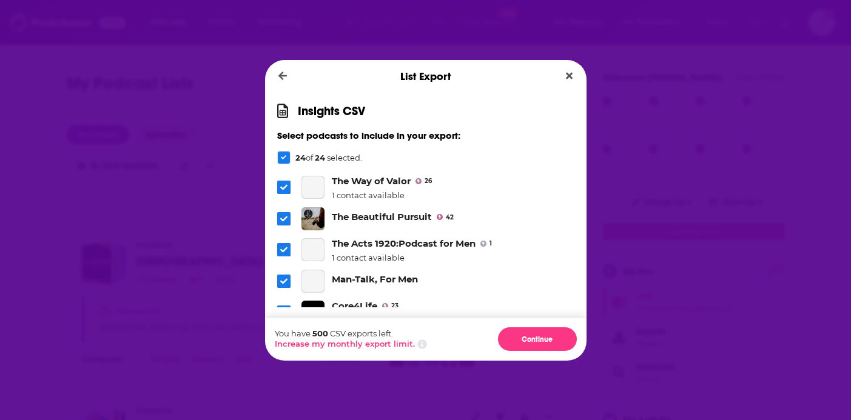
scroll to position [678, 0]
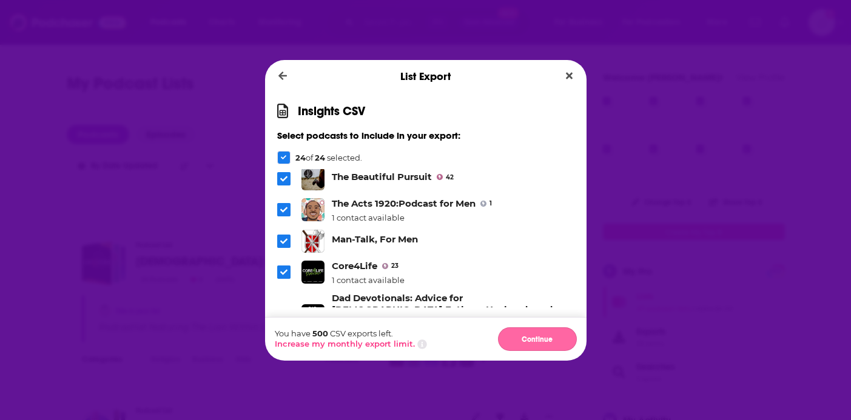
click at [540, 346] on button "Continue" at bounding box center [537, 340] width 79 height 24
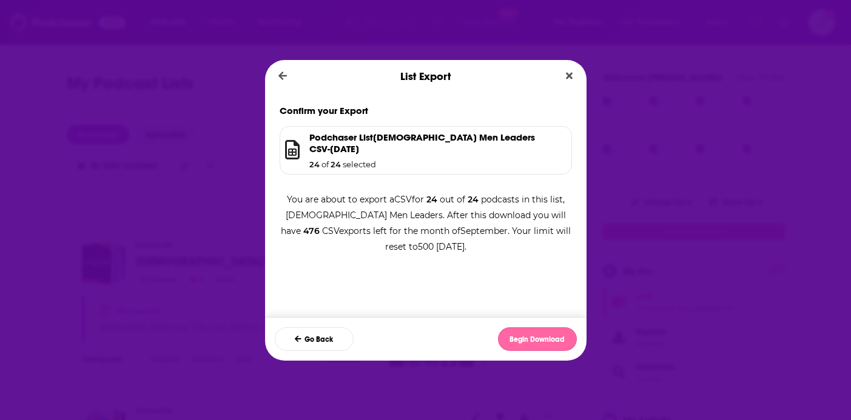
click at [539, 338] on button "Begin Download" at bounding box center [537, 340] width 79 height 24
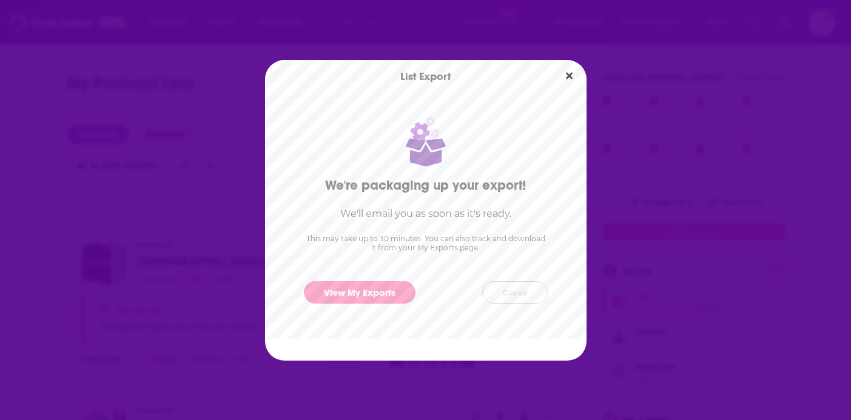
click at [521, 291] on button "Close" at bounding box center [515, 293] width 66 height 22
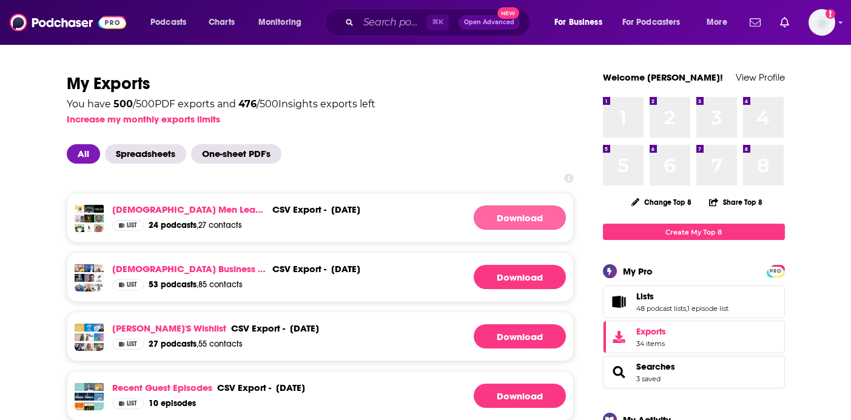
click at [491, 215] on link "Download" at bounding box center [520, 218] width 92 height 24
